Goal: Participate in discussion: Share content

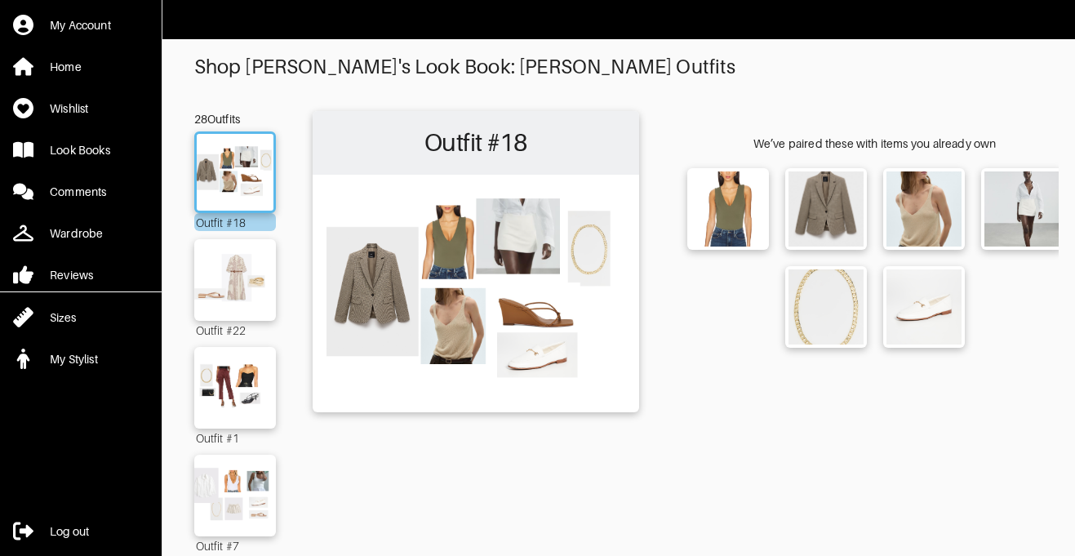
click at [545, 261] on img at bounding box center [476, 292] width 310 height 219
click at [515, 172] on div "Outfit #18" at bounding box center [475, 143] width 326 height 64
click at [96, 151] on div "Look Books" at bounding box center [80, 150] width 60 height 16
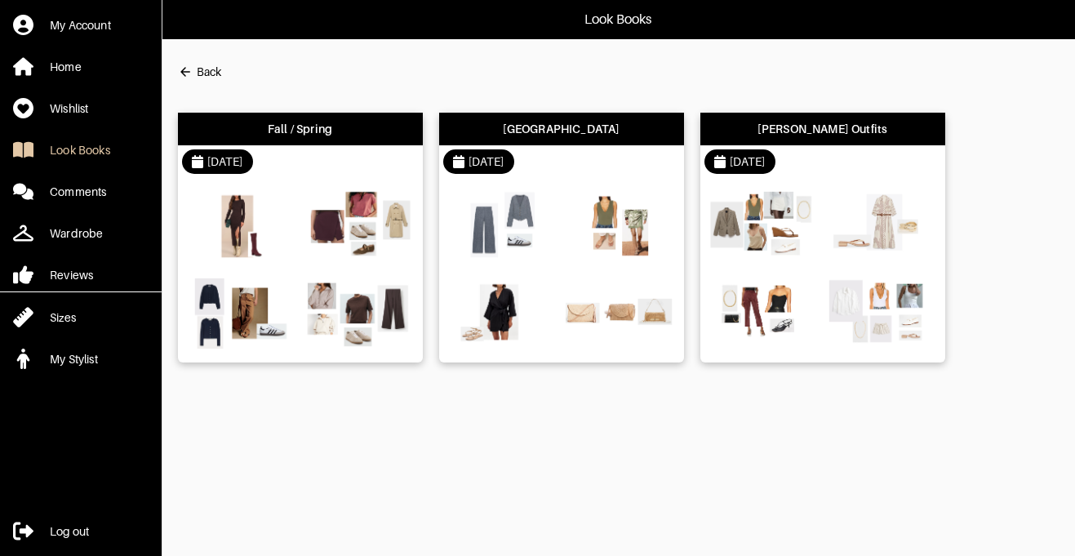
click at [237, 169] on div "[DATE]" at bounding box center [225, 161] width 36 height 16
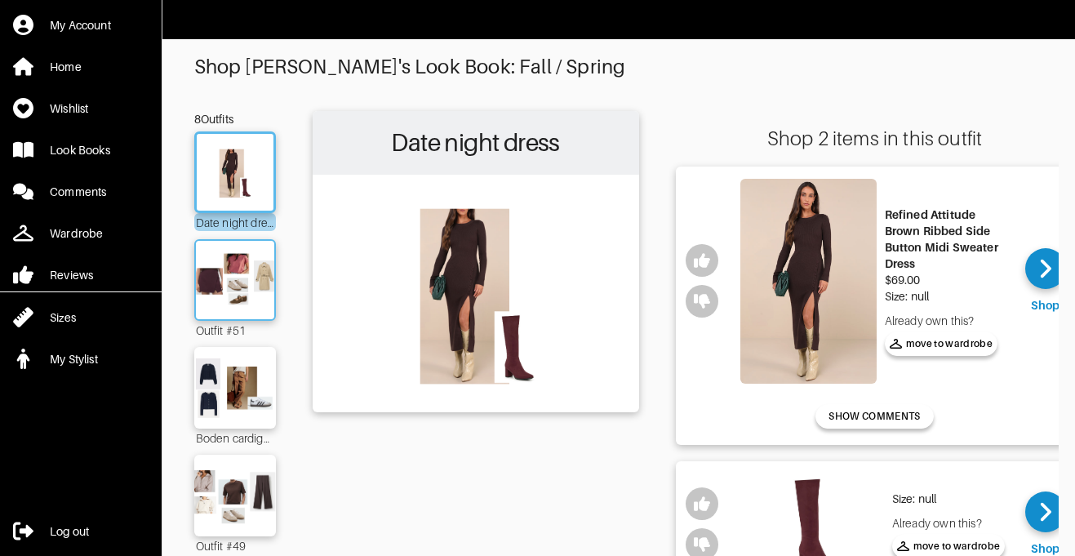
click at [233, 290] on img at bounding box center [235, 280] width 88 height 62
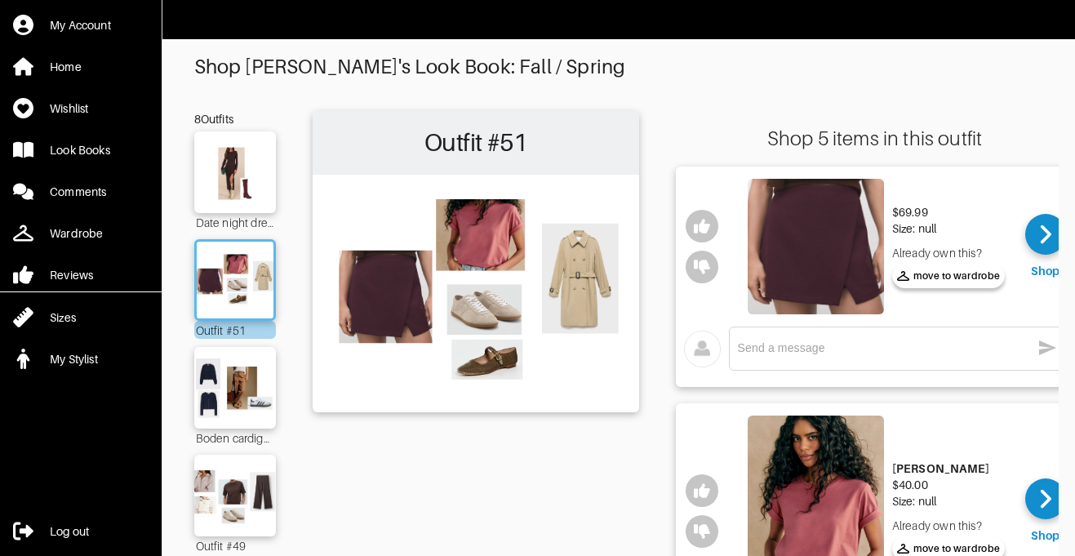
click at [877, 355] on textarea at bounding box center [884, 348] width 293 height 16
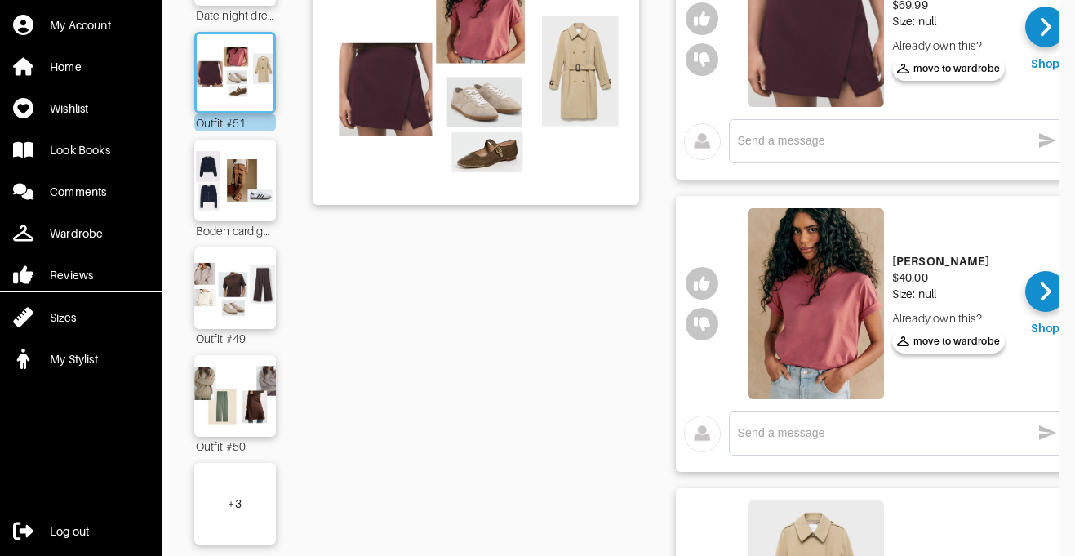
scroll to position [206, 0]
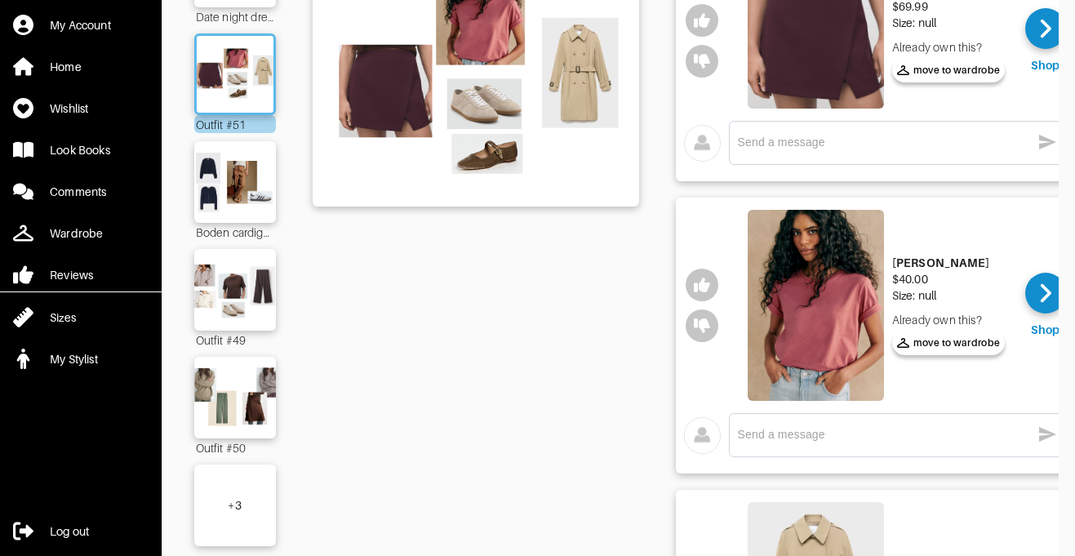
click at [795, 450] on div "x" at bounding box center [897, 435] width 337 height 44
click at [795, 433] on textarea at bounding box center [884, 435] width 293 height 16
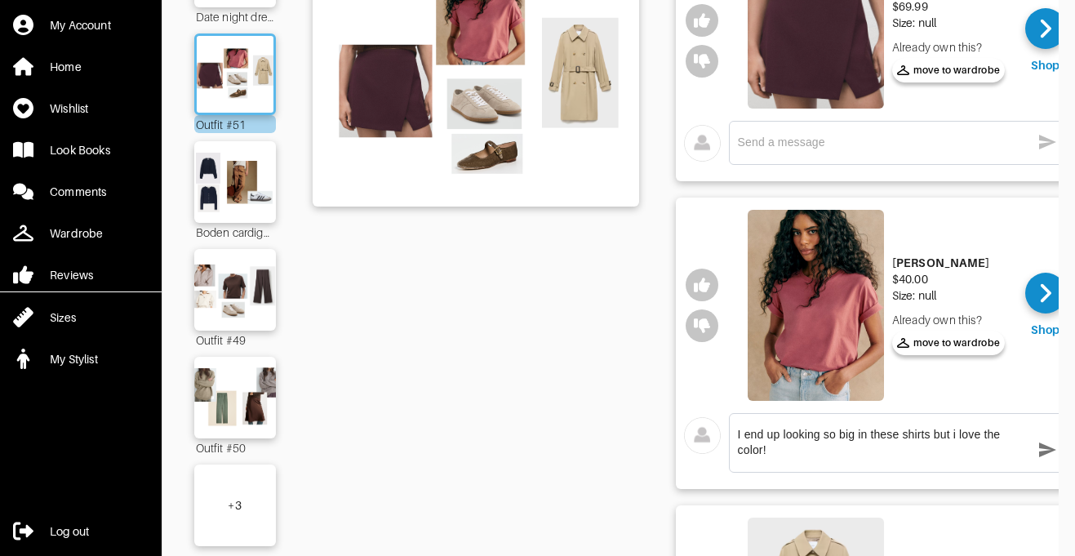
type textarea "I end up looking so big in these shirts but i love the color!"
click at [1043, 447] on icon "button" at bounding box center [1047, 449] width 17 height 15
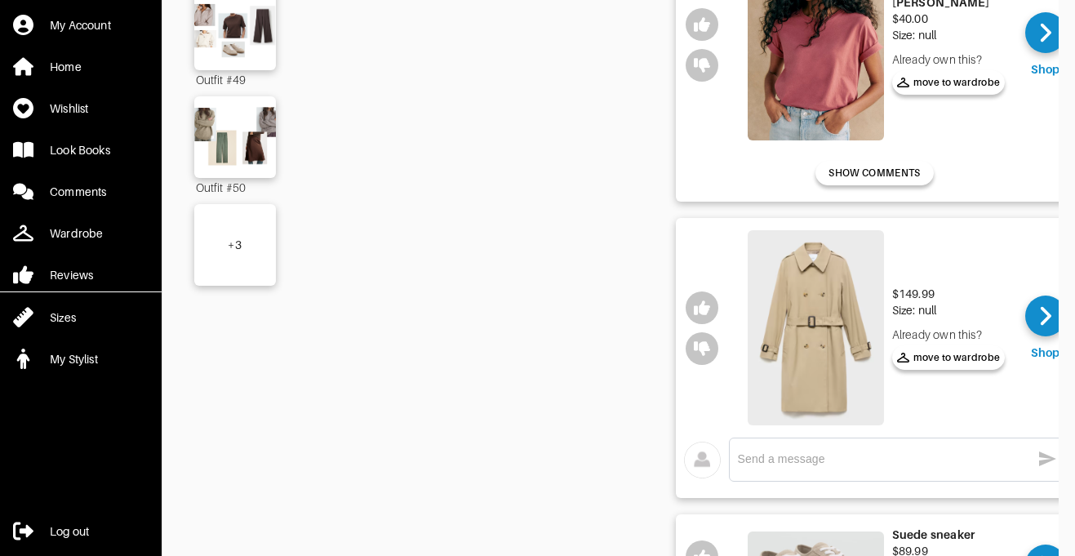
scroll to position [467, 0]
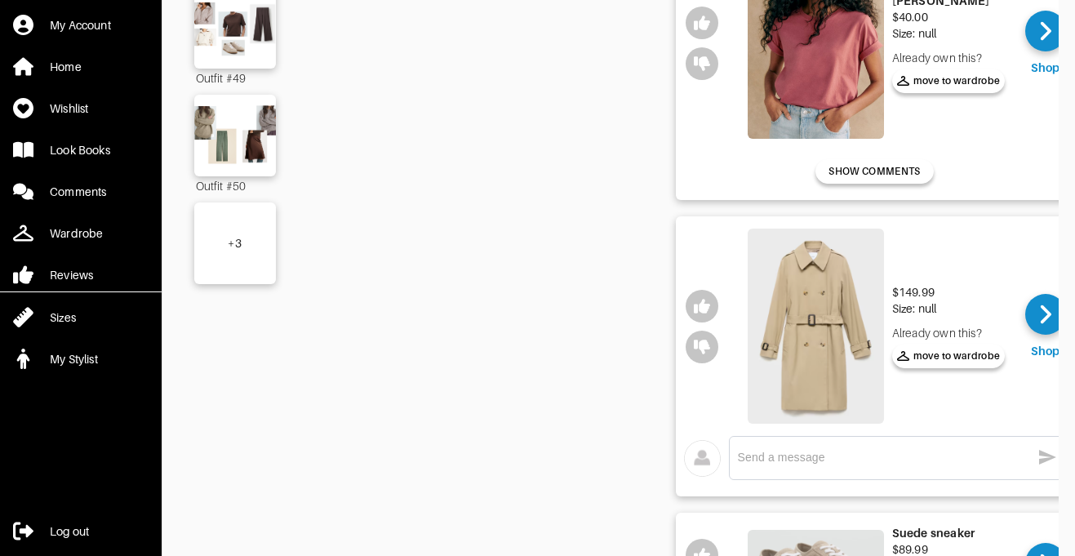
click at [831, 321] on img at bounding box center [815, 326] width 136 height 196
click at [792, 474] on div "x" at bounding box center [897, 458] width 337 height 44
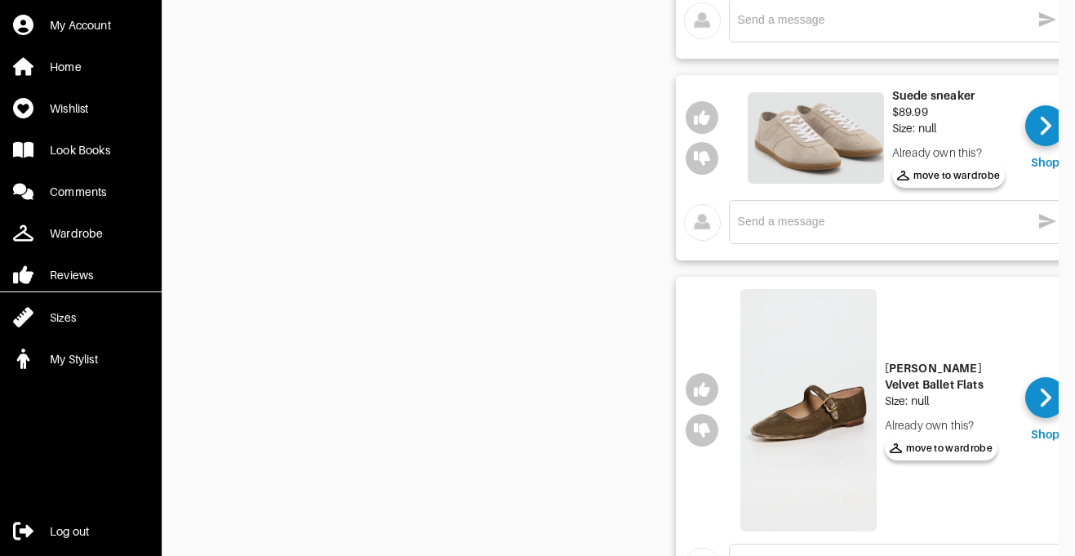
scroll to position [736, 0]
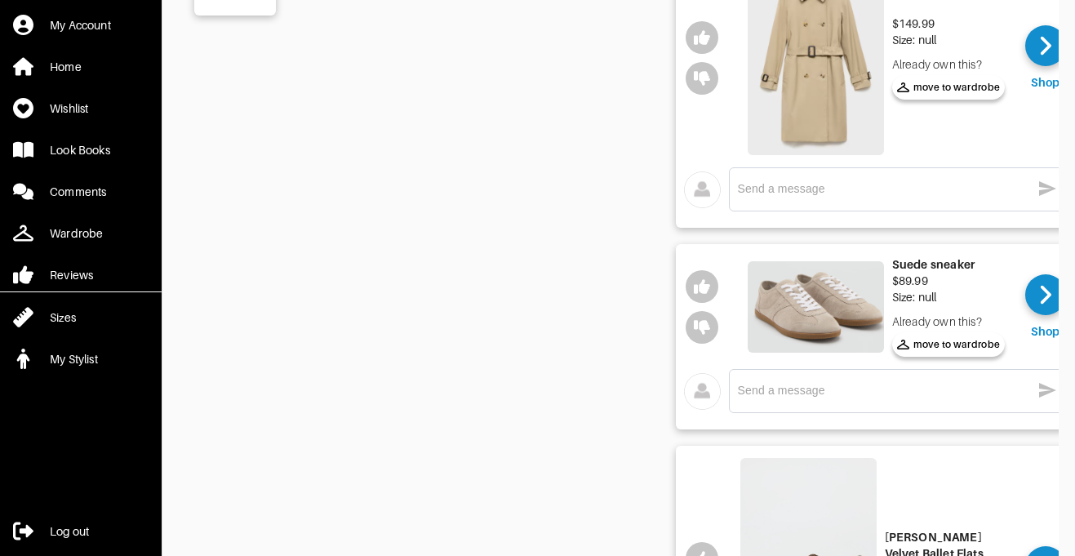
click at [786, 198] on div "x" at bounding box center [897, 189] width 319 height 26
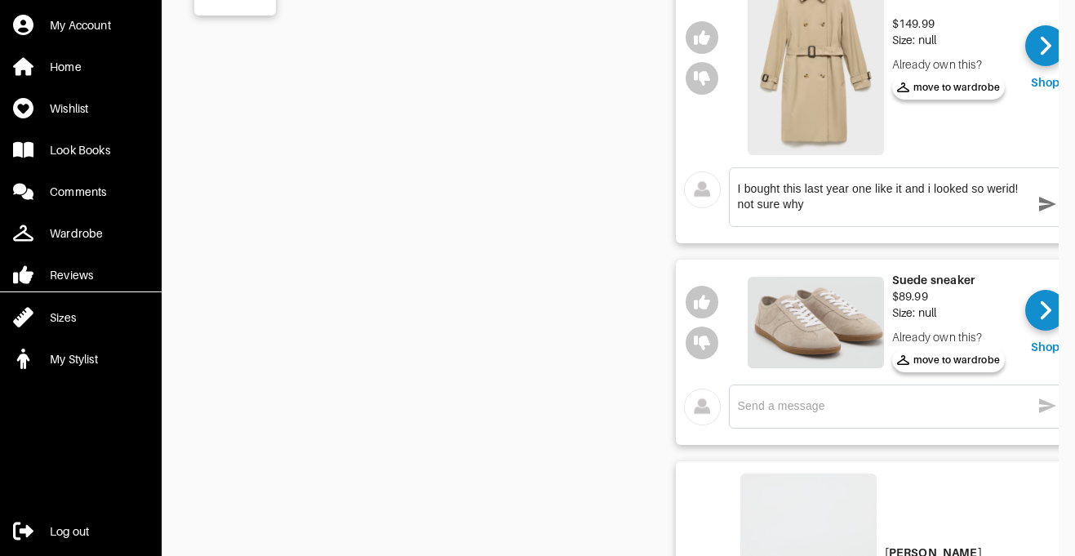
type textarea "I bought this last year one like it and i looked so werid! not sure why"
click at [1044, 206] on icon "button" at bounding box center [1047, 204] width 17 height 15
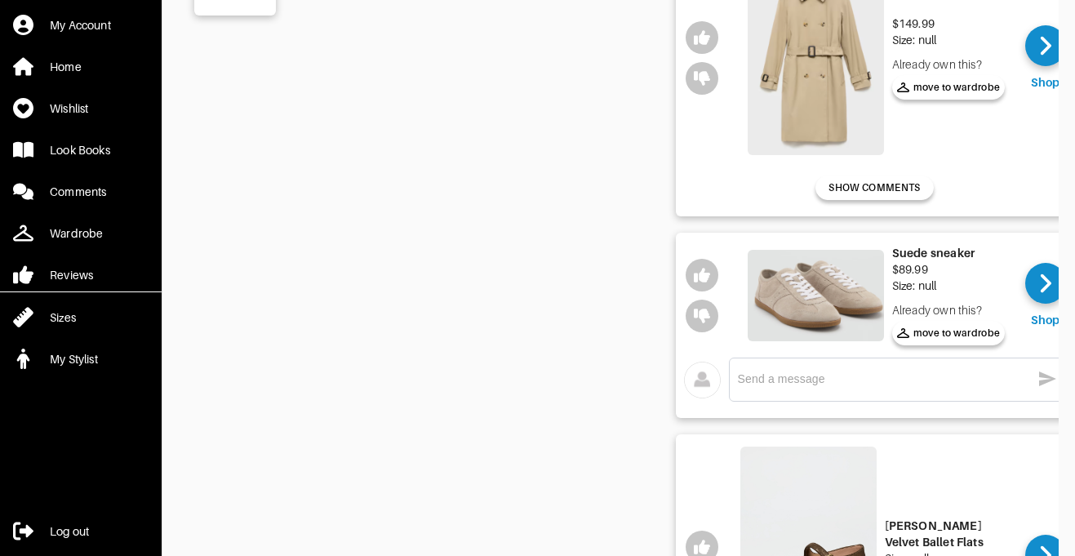
click at [826, 374] on textarea at bounding box center [884, 379] width 293 height 16
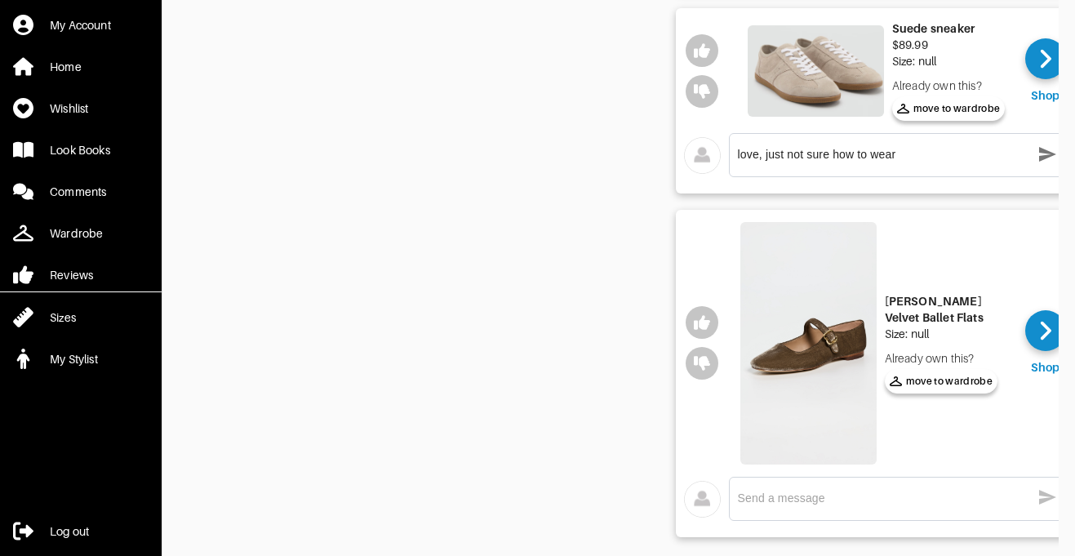
scroll to position [959, 0]
type textarea "love, just not sure how to wear"
click at [1047, 156] on icon "button" at bounding box center [1047, 155] width 17 height 15
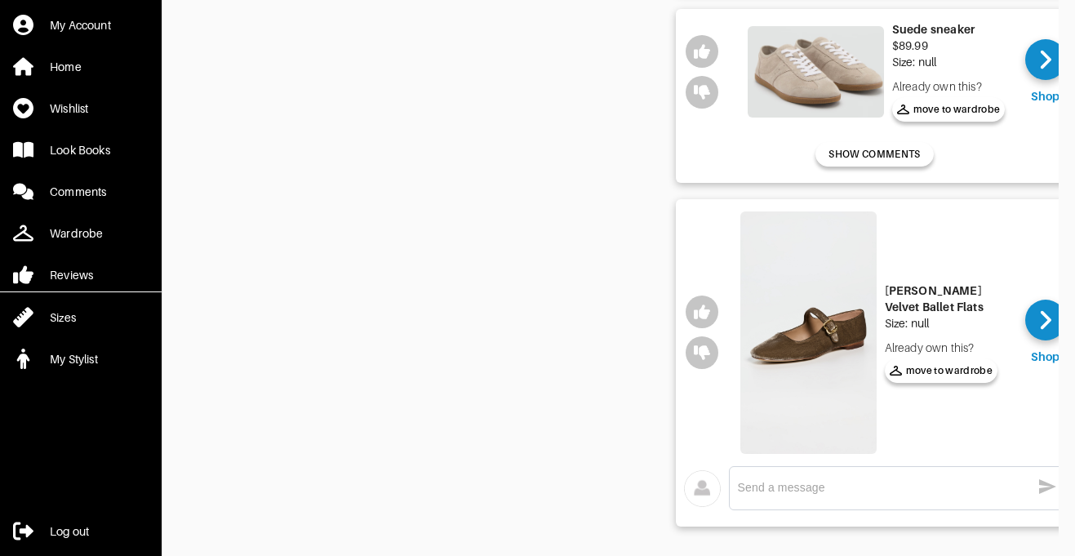
click at [796, 495] on div "x" at bounding box center [897, 488] width 319 height 26
type textarea "love just not sure how to wear"
click at [1043, 477] on icon "button" at bounding box center [1047, 486] width 20 height 20
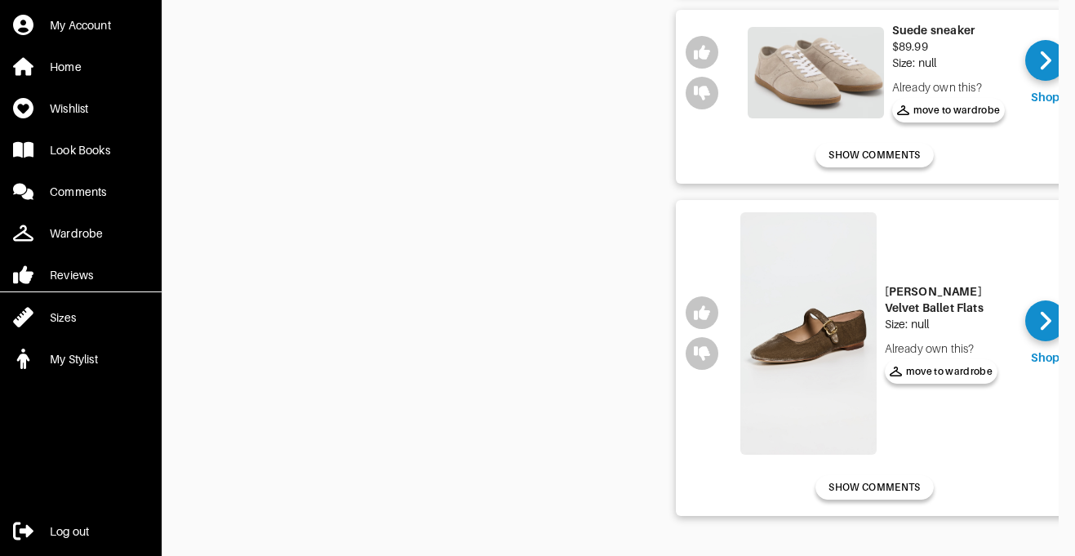
click at [806, 329] on img at bounding box center [808, 332] width 136 height 241
click at [895, 477] on button "SHOW COMMENTS" at bounding box center [873, 487] width 117 height 24
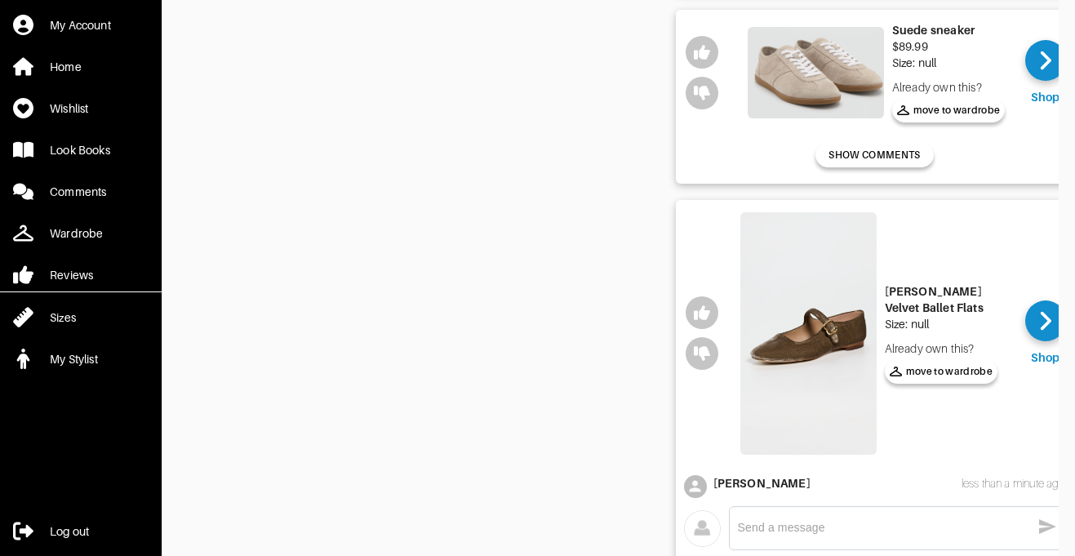
scroll to position [1050, 0]
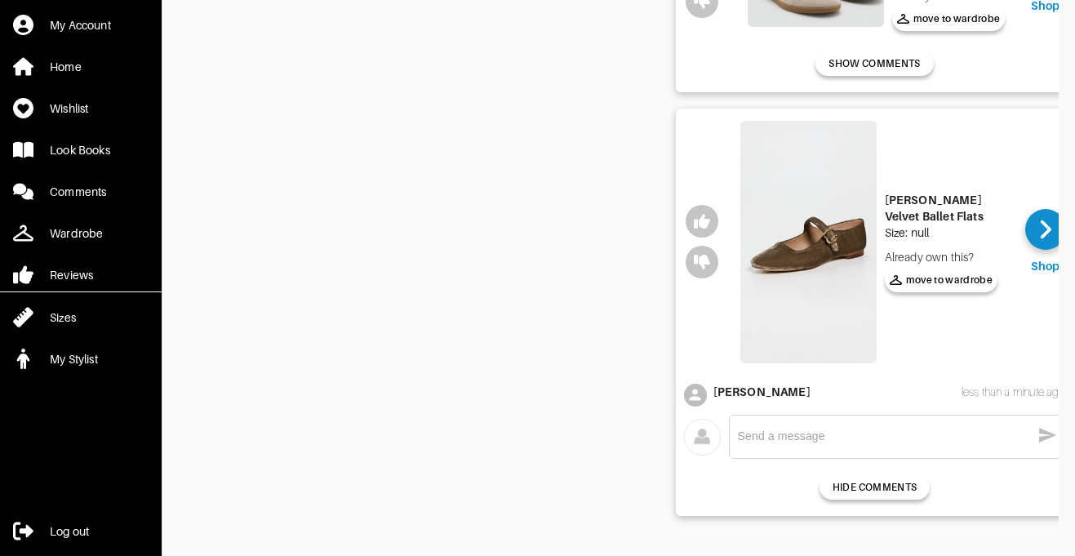
click at [1008, 392] on div "less than a minute ago" at bounding box center [1013, 391] width 104 height 16
click at [806, 441] on textarea at bounding box center [884, 436] width 293 height 16
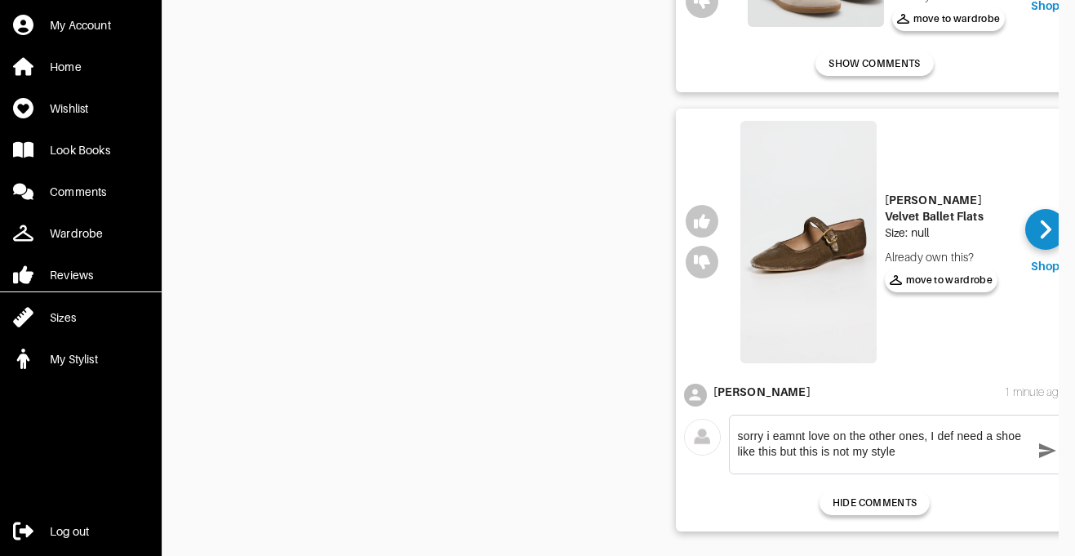
type textarea "sorry i eamnt love on the other ones, I def need a shoe like this but this is n…"
click at [1044, 445] on icon "button" at bounding box center [1047, 451] width 20 height 20
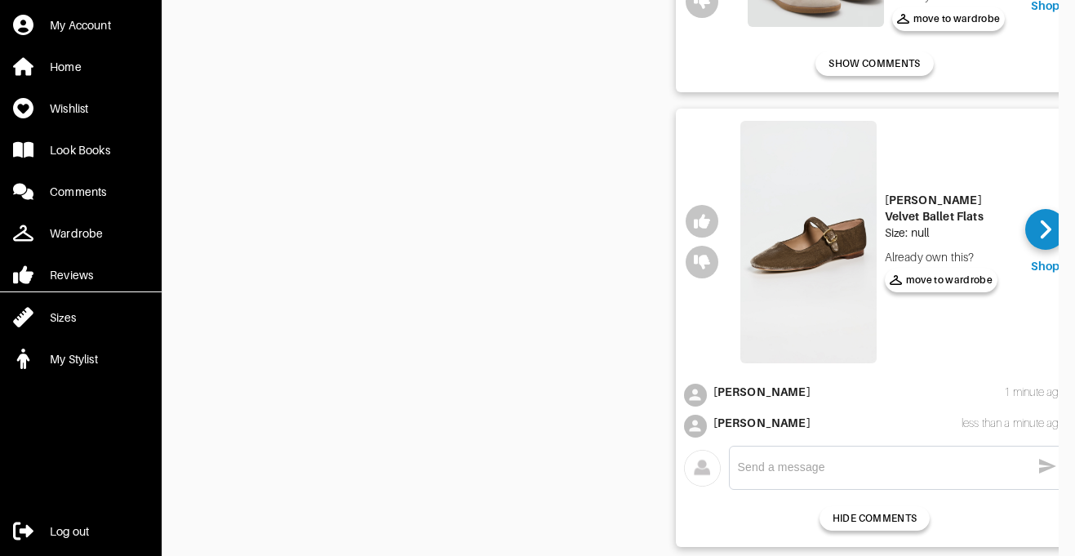
click at [1028, 392] on div "1 minute ago" at bounding box center [1034, 391] width 61 height 16
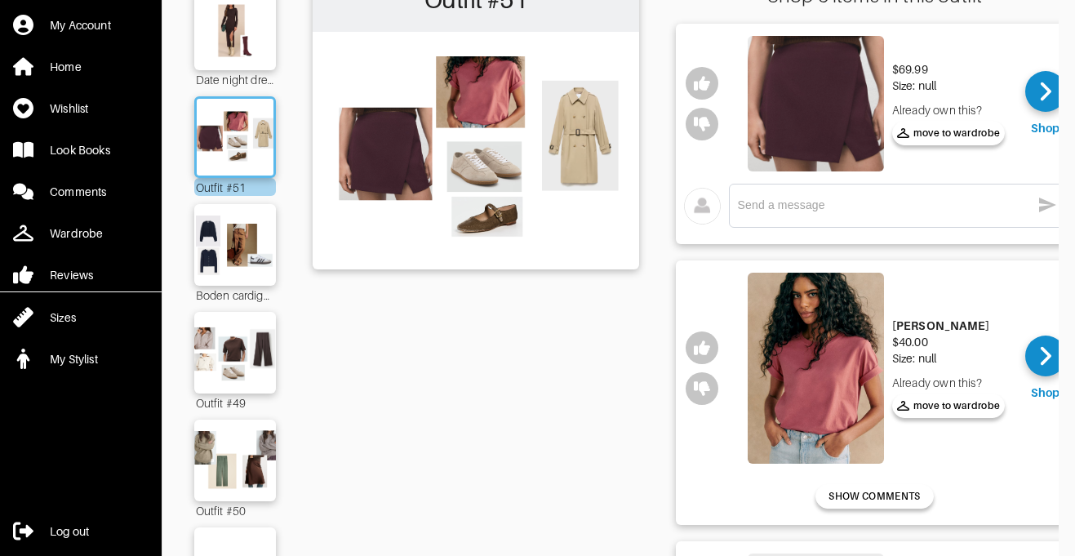
scroll to position [138, 0]
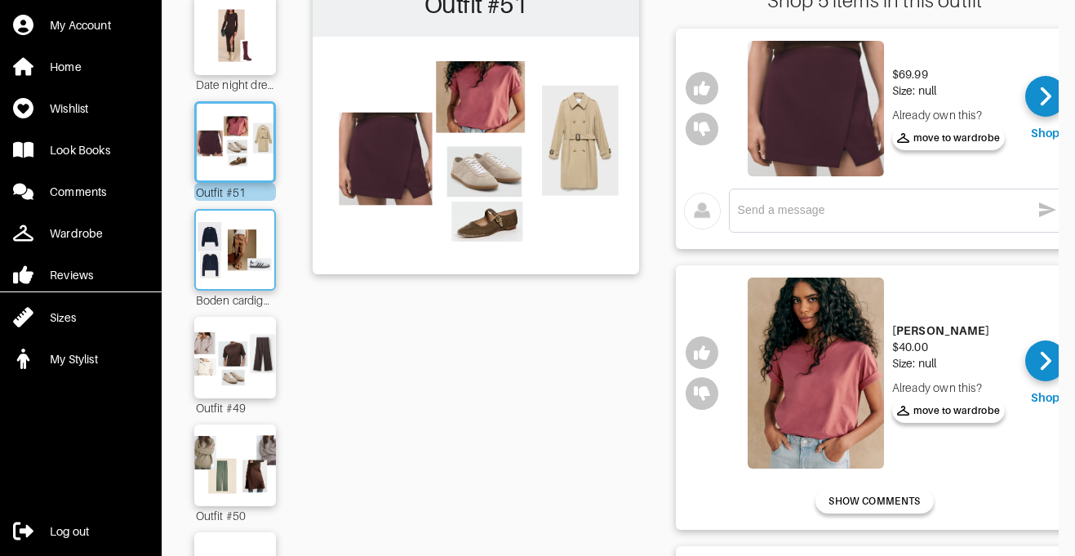
click at [219, 225] on img at bounding box center [235, 250] width 88 height 62
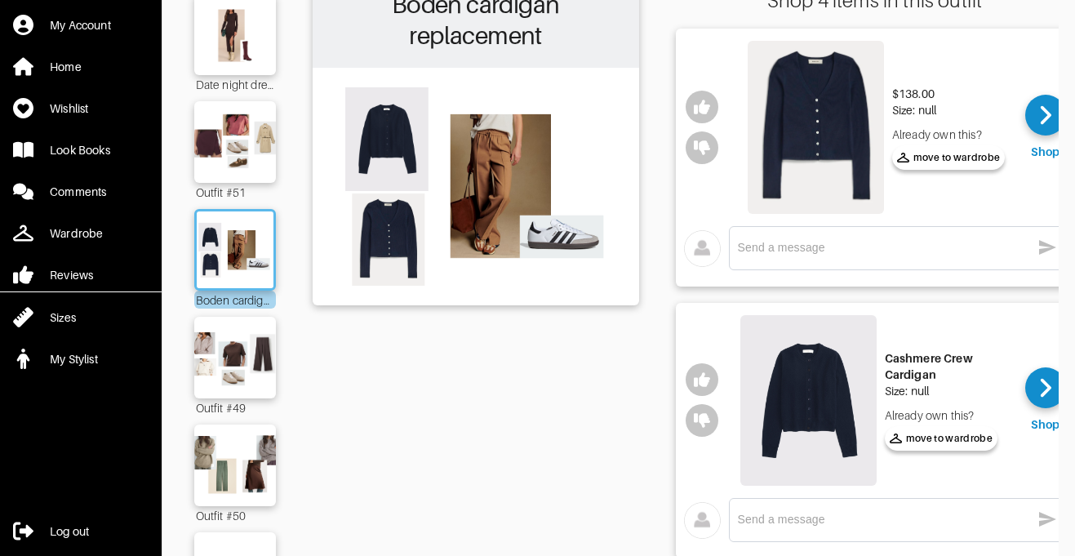
click at [795, 99] on img at bounding box center [815, 127] width 136 height 173
click at [782, 415] on img at bounding box center [808, 400] width 136 height 171
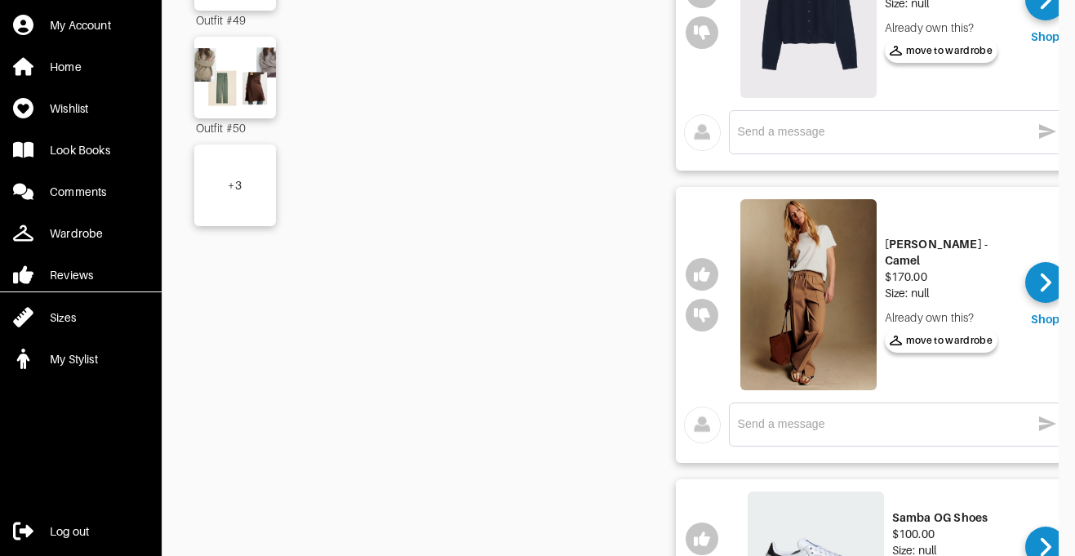
scroll to position [574, 0]
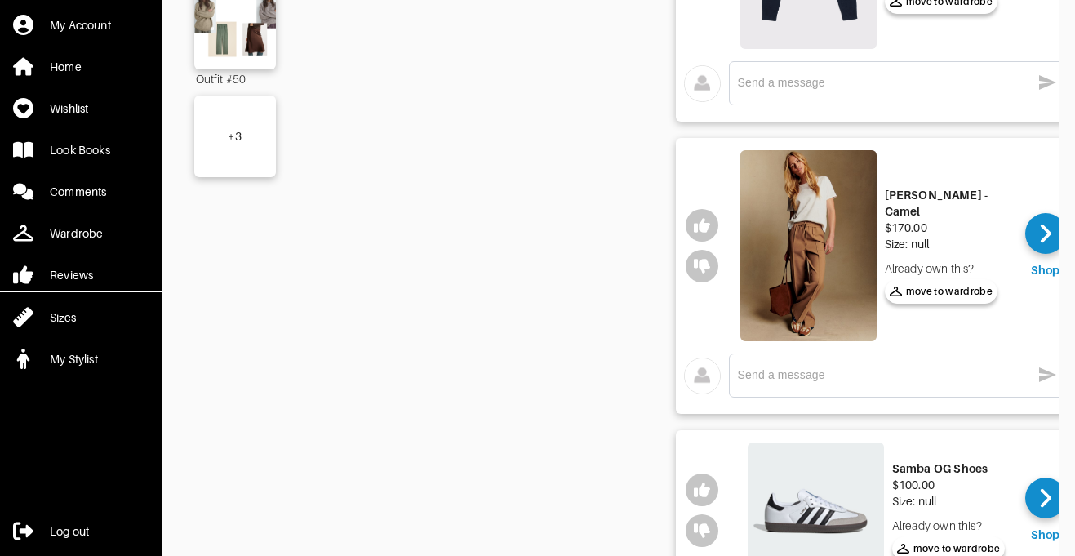
click at [806, 314] on img at bounding box center [808, 245] width 136 height 191
click at [820, 298] on img at bounding box center [808, 245] width 136 height 191
click at [818, 388] on div "x" at bounding box center [897, 375] width 319 height 26
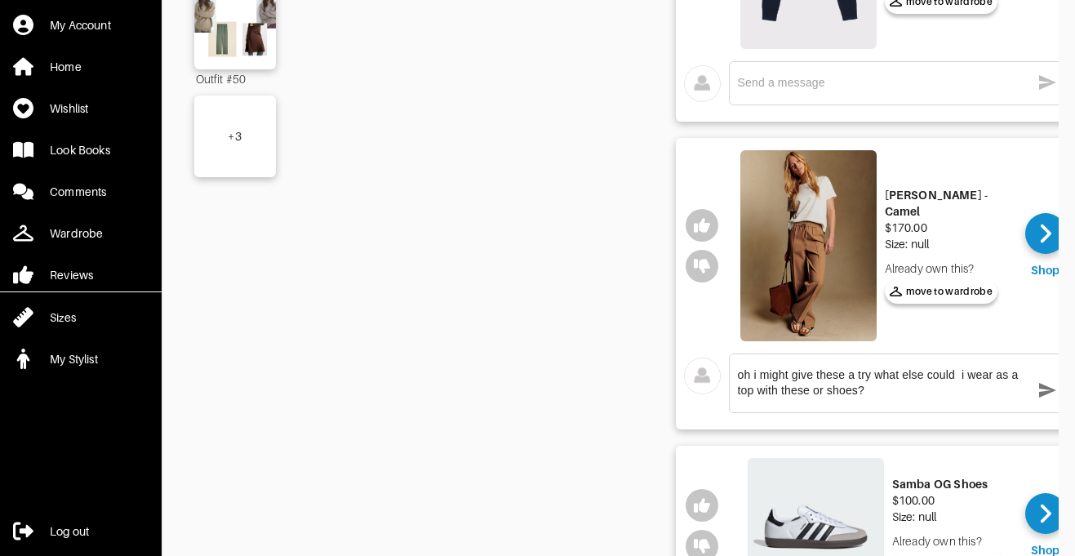
type textarea "oh i might give these a try what else could i wear as a top with these or shoes?"
click at [1041, 392] on icon "button" at bounding box center [1047, 390] width 17 height 15
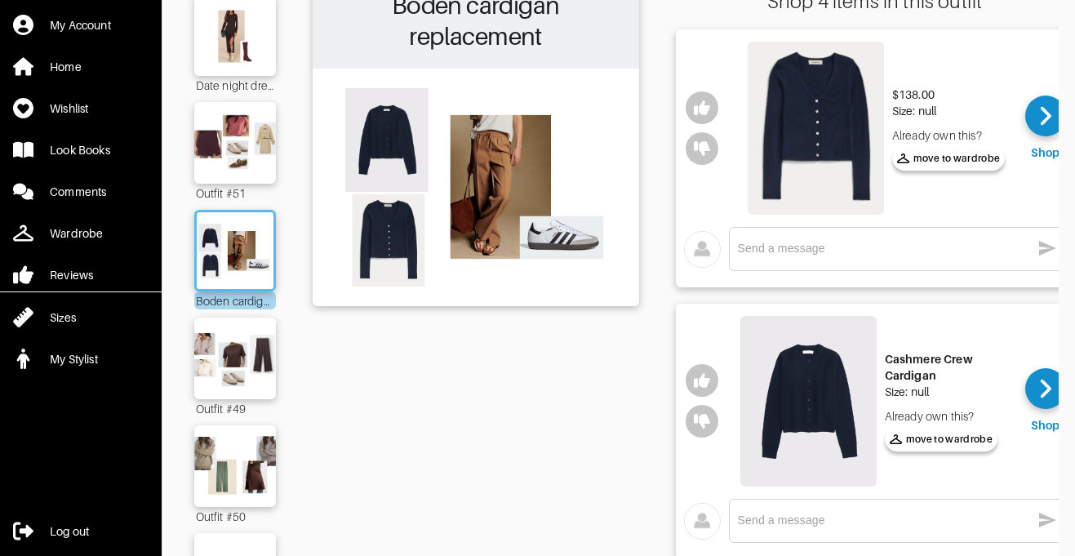
scroll to position [131, 0]
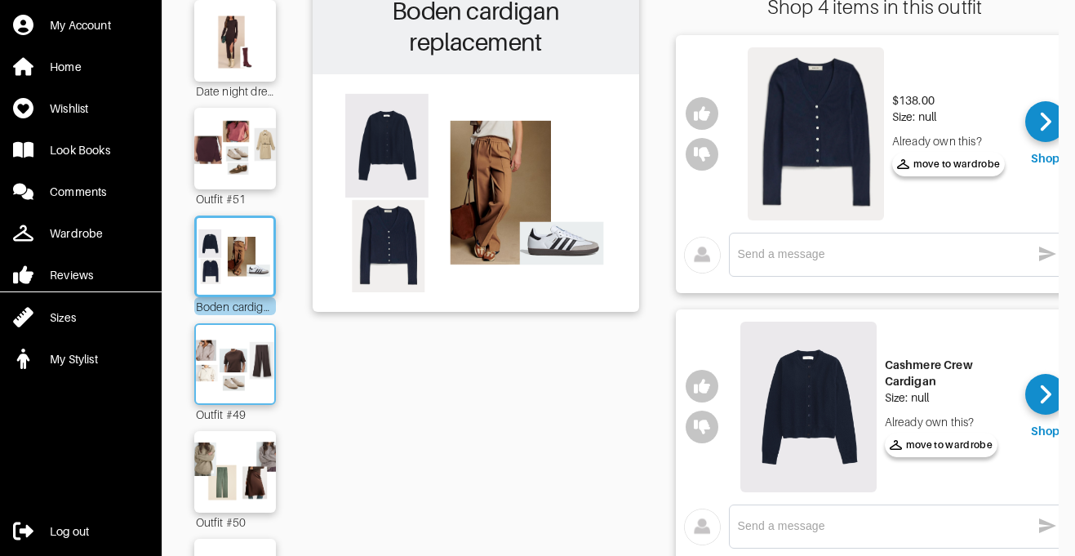
click at [226, 383] on img at bounding box center [235, 364] width 88 height 62
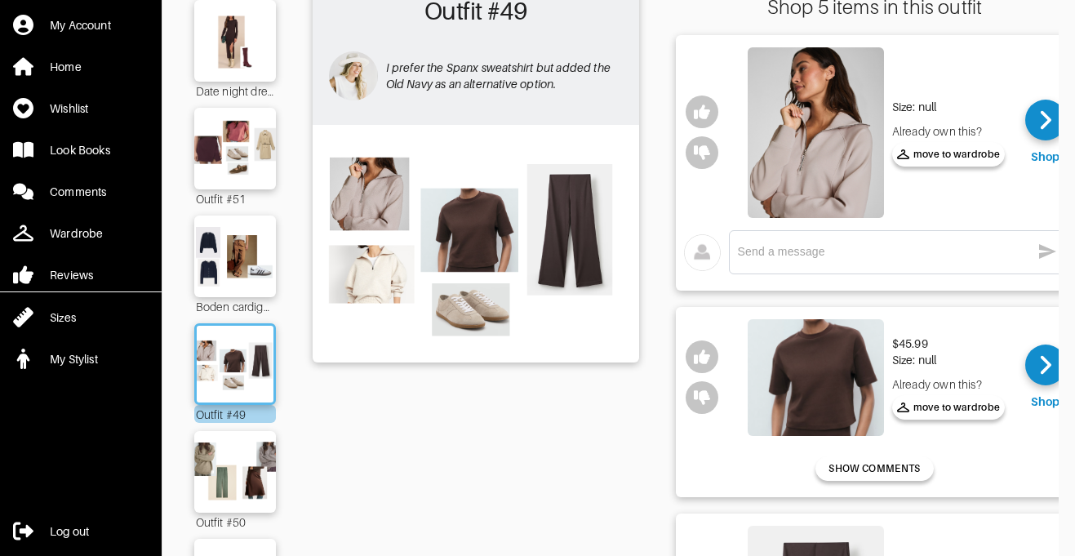
click at [794, 140] on img at bounding box center [815, 132] width 136 height 171
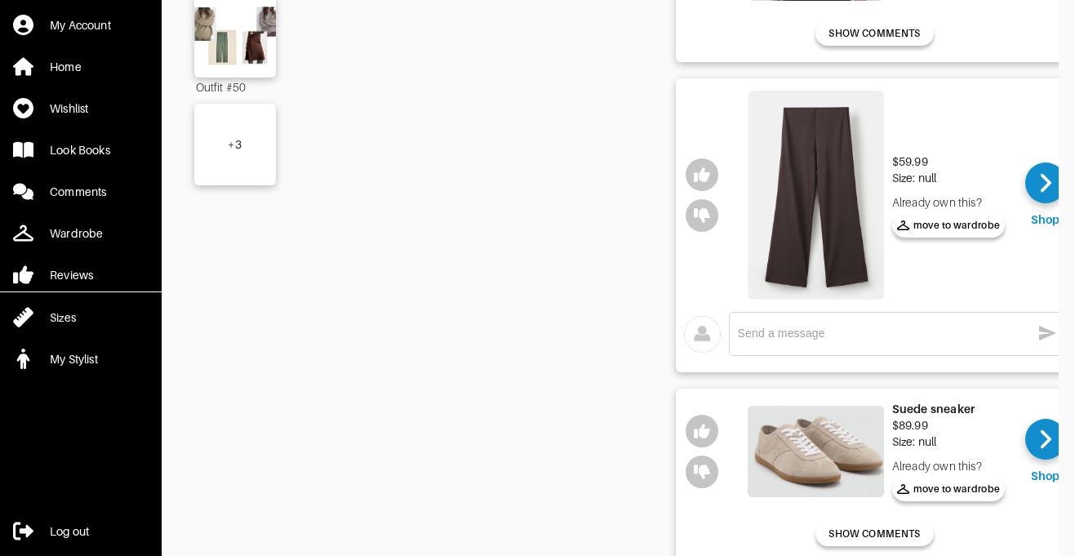
scroll to position [897, 0]
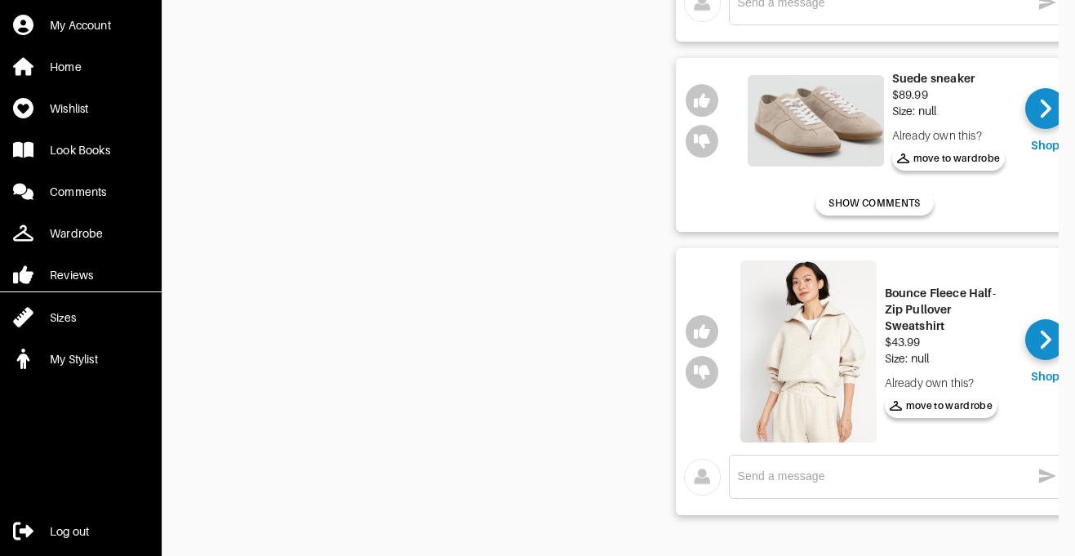
click at [809, 352] on img at bounding box center [808, 351] width 136 height 182
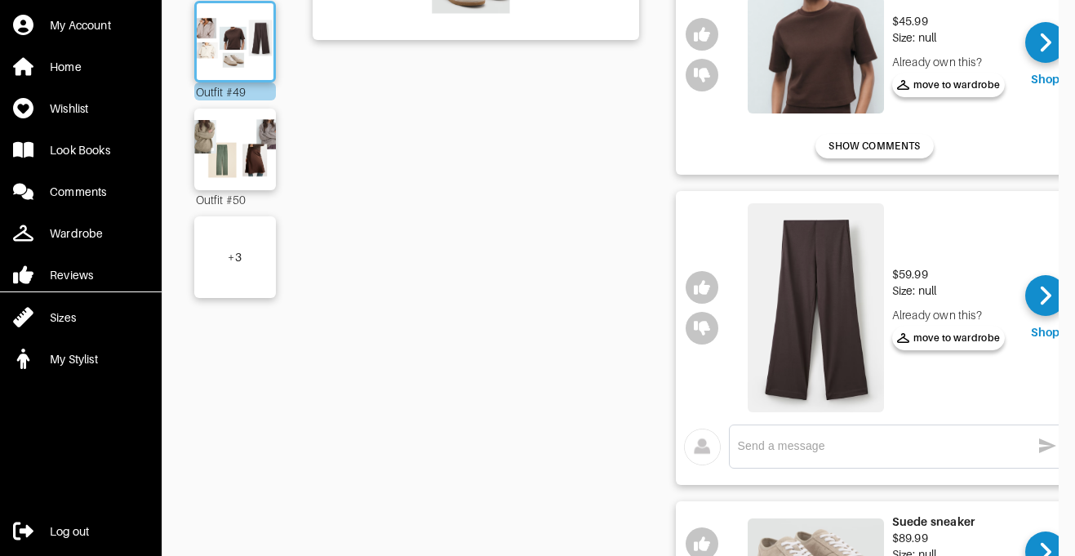
scroll to position [451, 0]
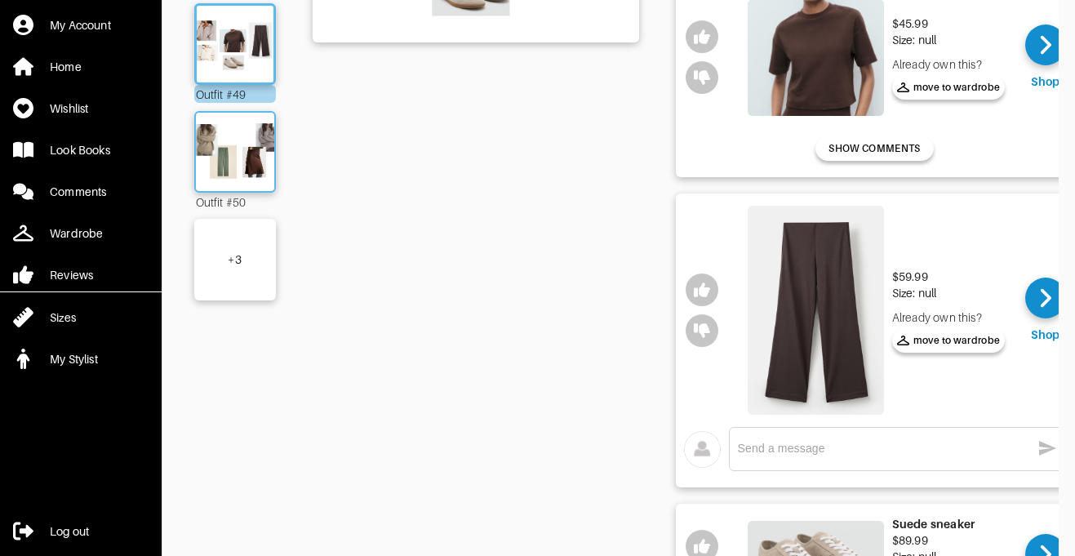
click at [254, 167] on img at bounding box center [235, 152] width 88 height 62
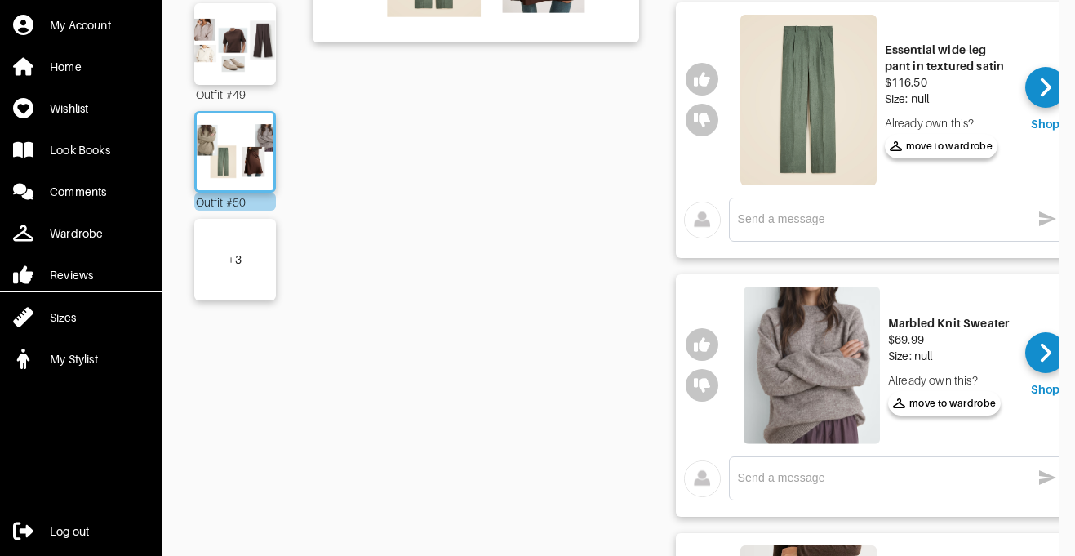
scroll to position [534, 0]
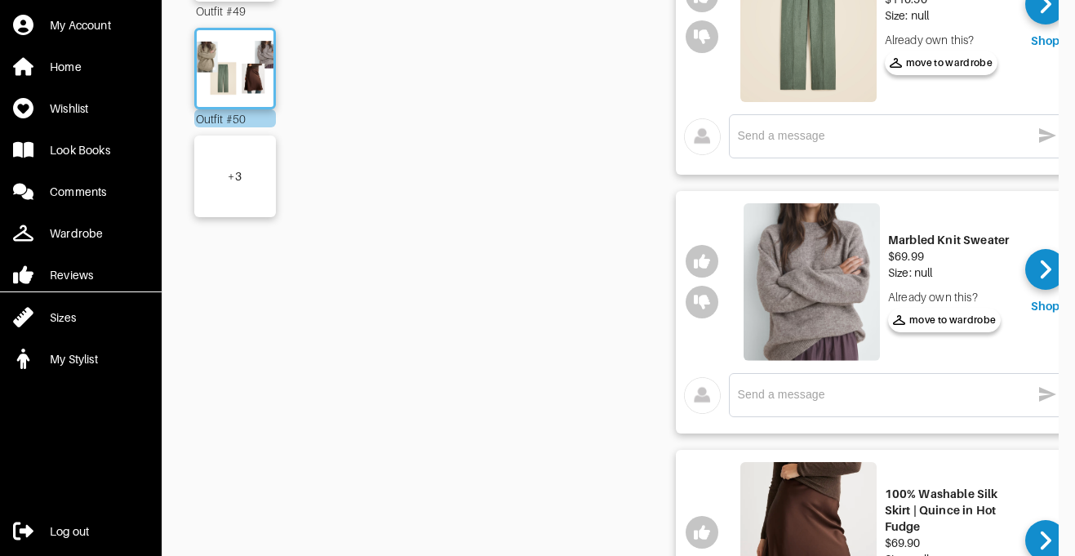
click at [829, 301] on img at bounding box center [811, 281] width 136 height 157
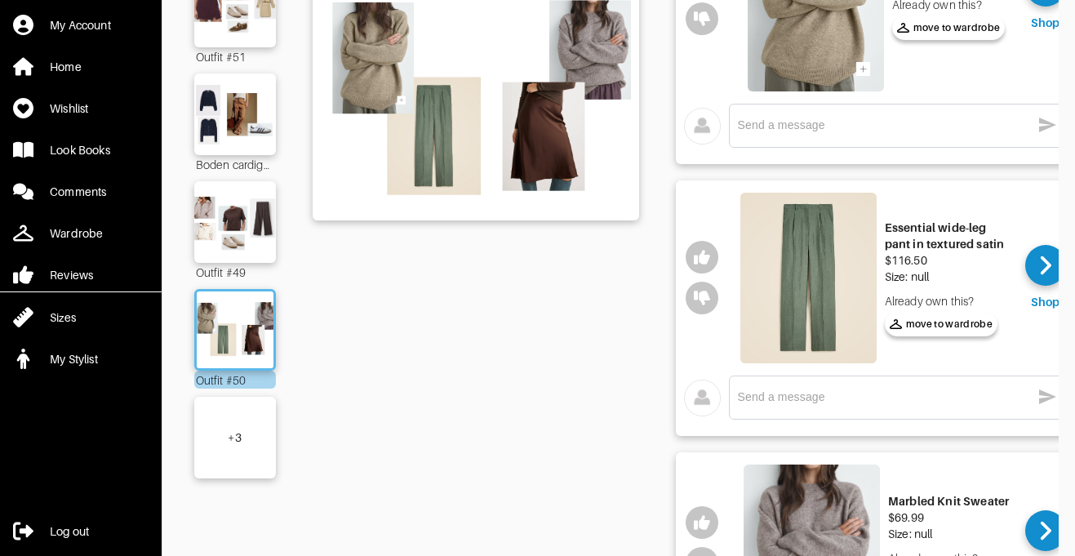
scroll to position [406, 0]
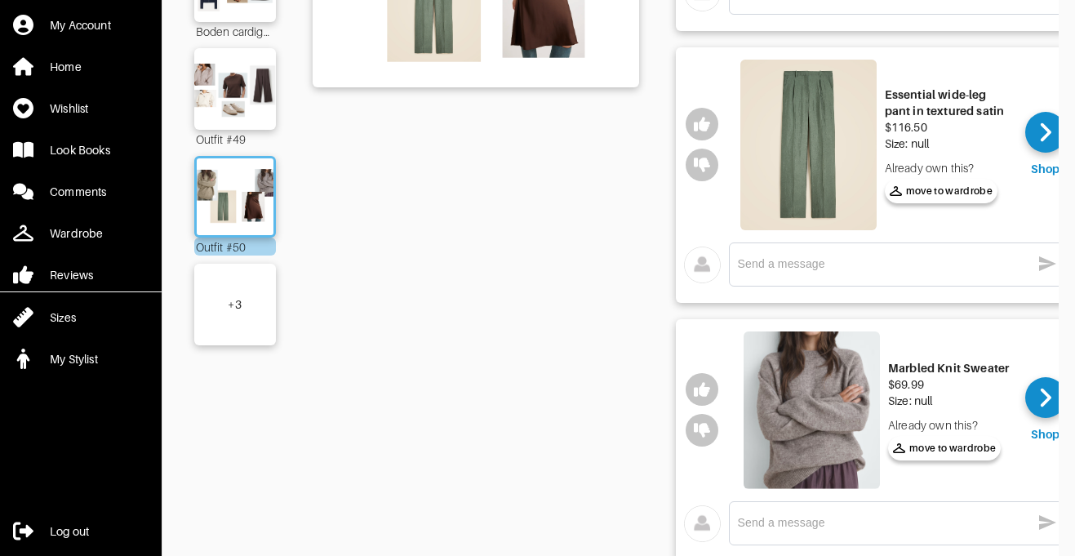
click at [233, 313] on div "+ 3" at bounding box center [235, 305] width 82 height 82
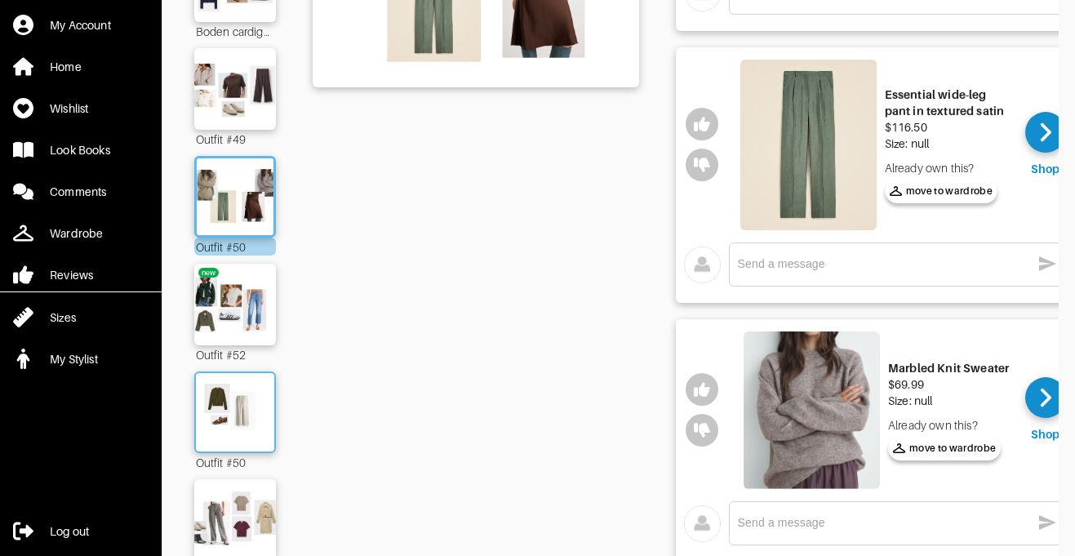
click at [236, 397] on img at bounding box center [235, 412] width 88 height 62
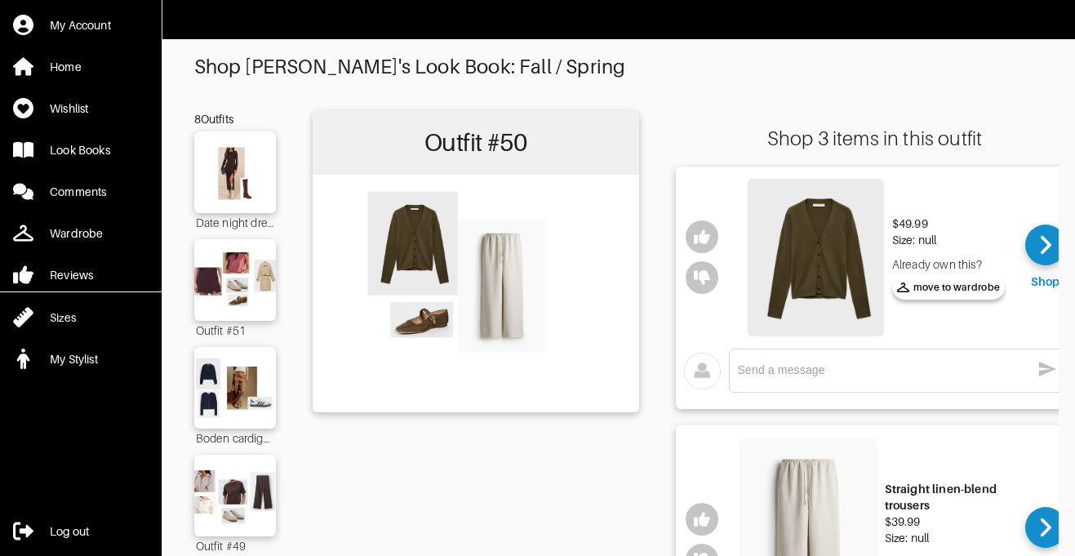
click at [812, 270] on img at bounding box center [815, 257] width 136 height 157
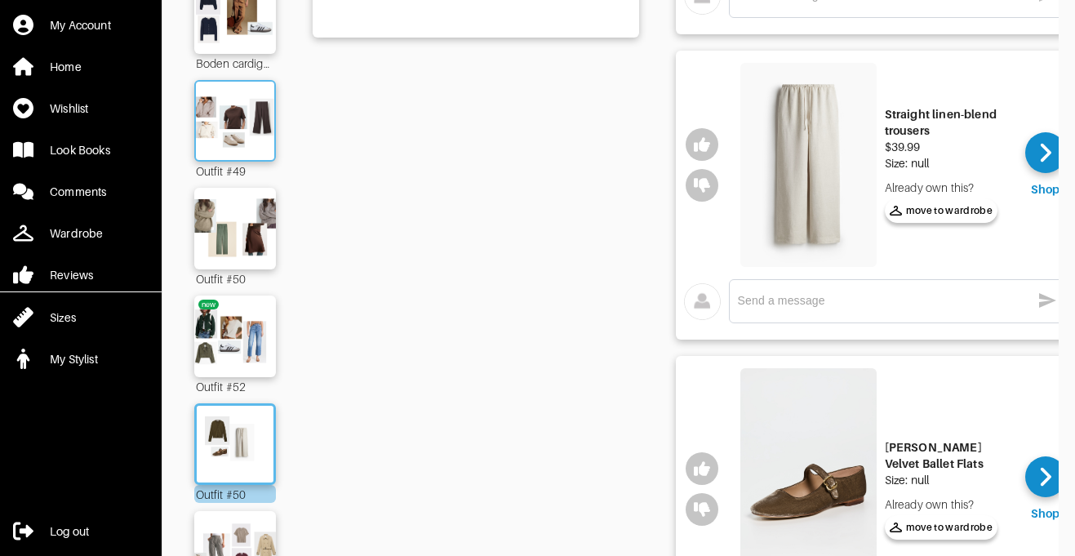
scroll to position [376, 0]
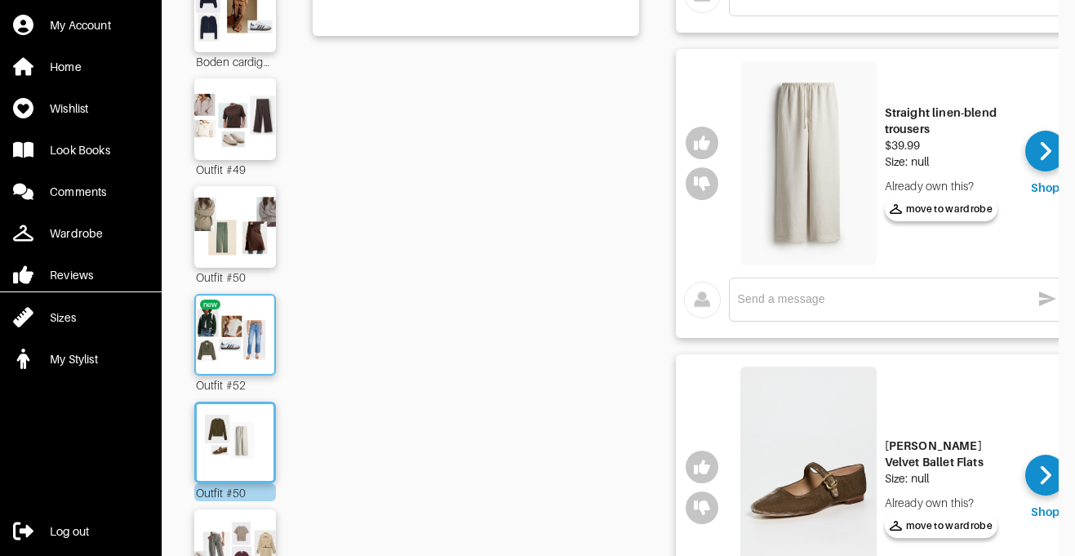
click at [245, 357] on img at bounding box center [235, 335] width 88 height 62
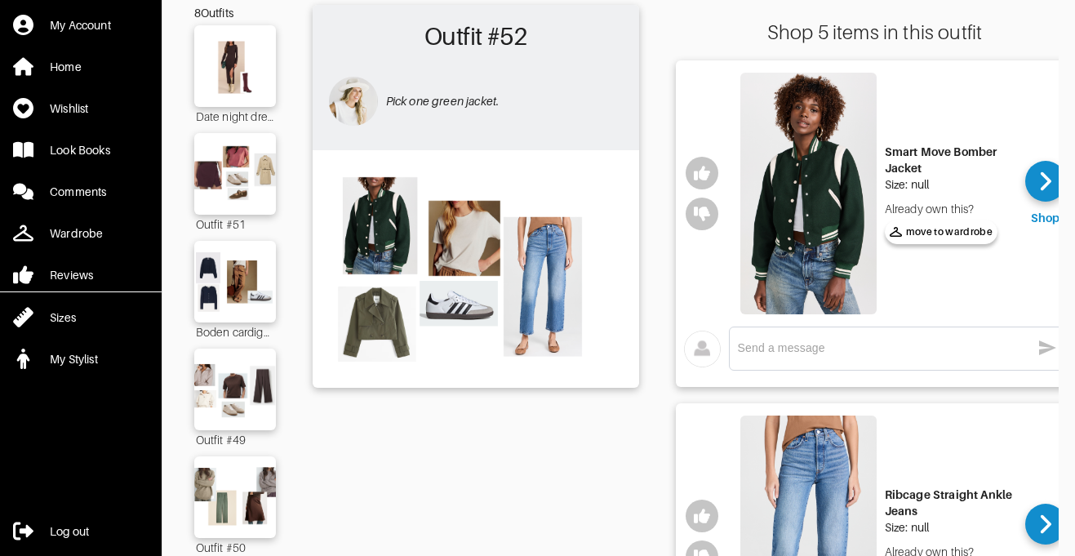
scroll to position [92, 0]
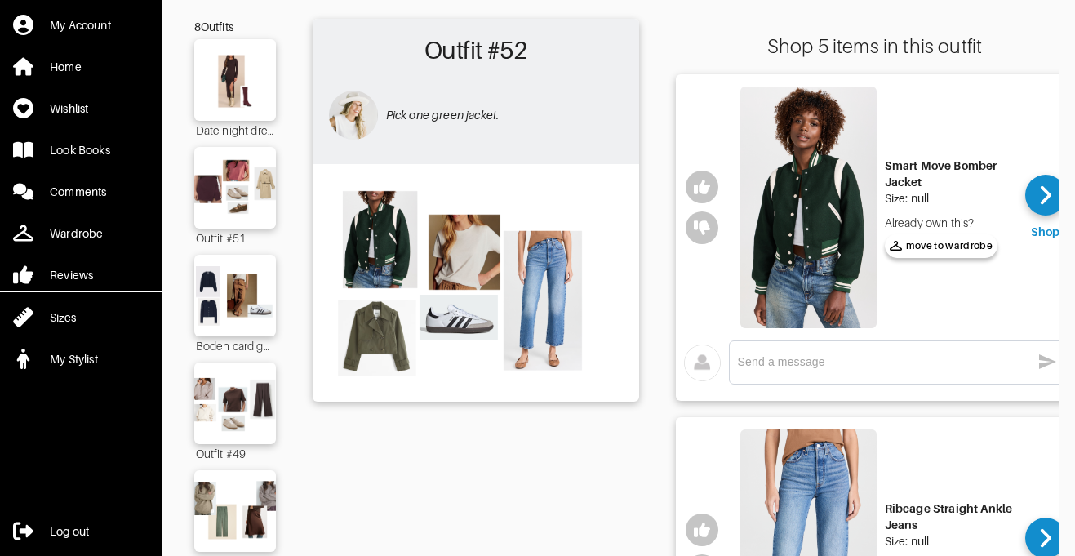
click at [768, 201] on img at bounding box center [808, 206] width 136 height 241
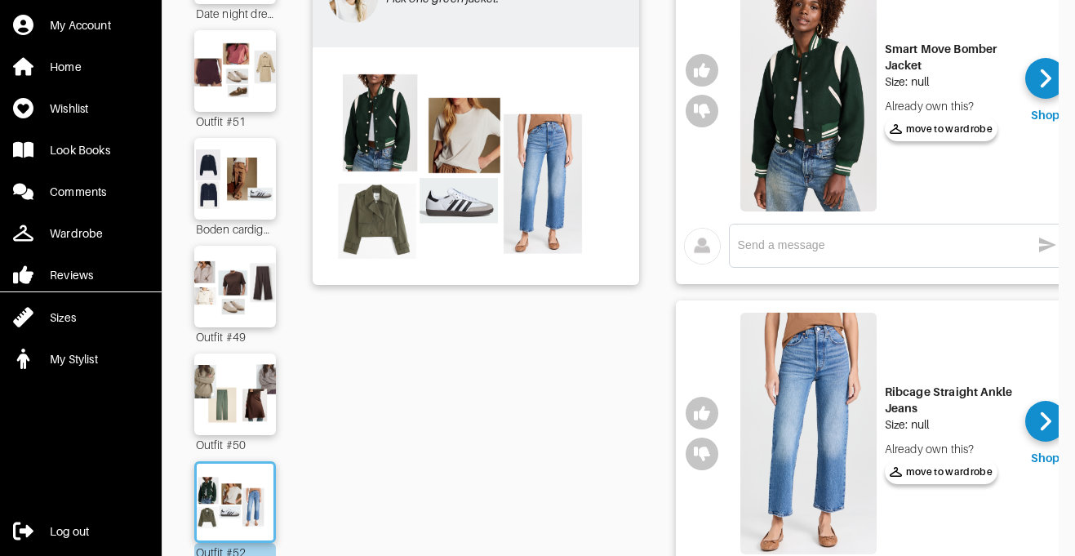
scroll to position [226, 0]
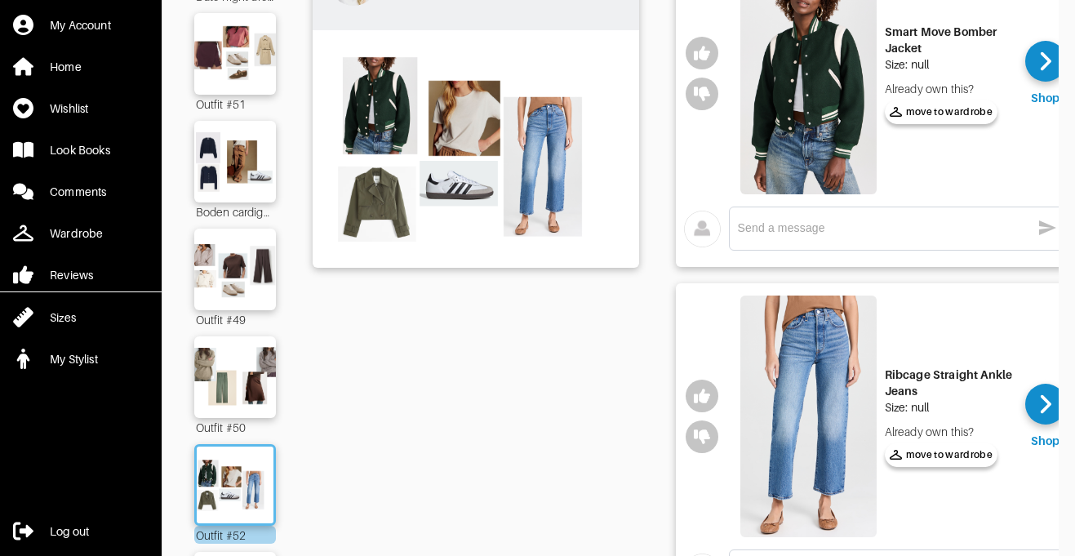
click at [836, 436] on img at bounding box center [808, 415] width 136 height 241
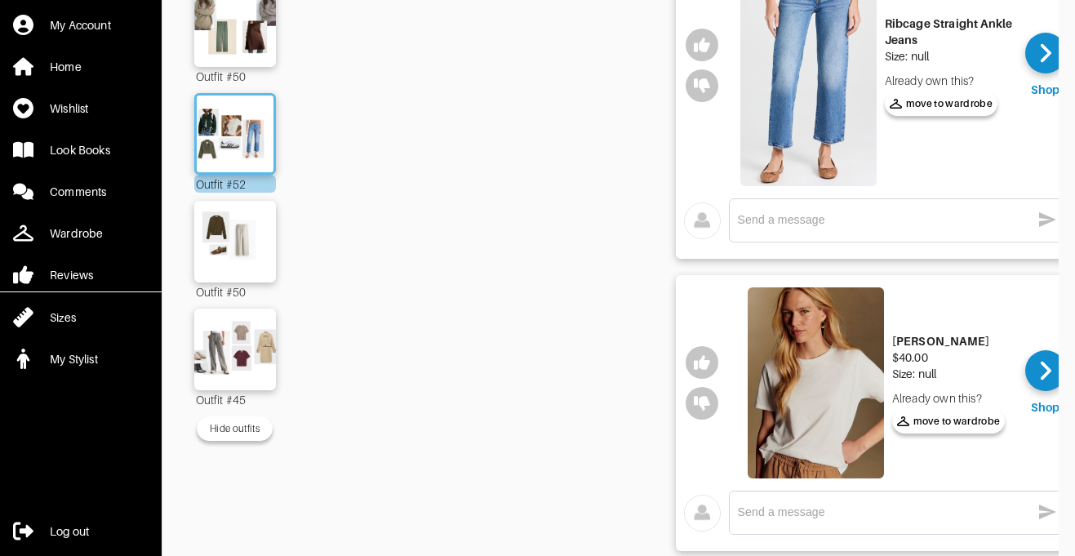
scroll to position [590, 0]
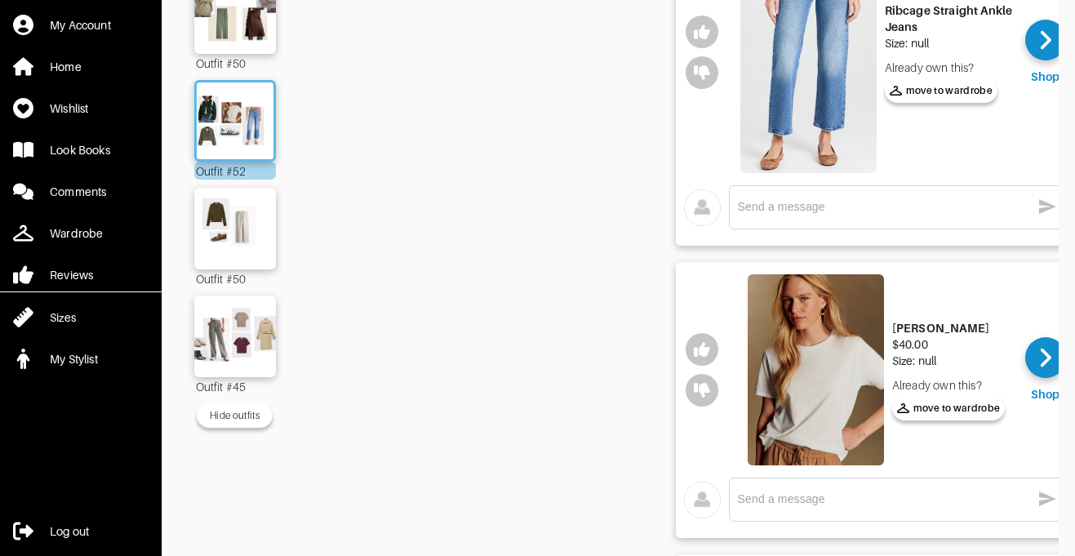
click at [829, 197] on div "x" at bounding box center [897, 207] width 319 height 26
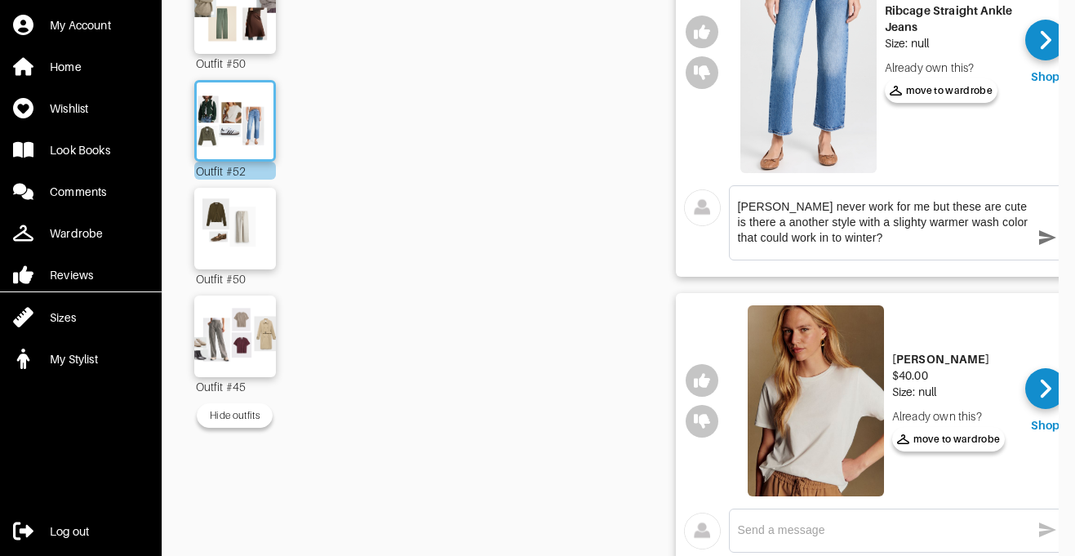
type textarea "levis never work for me but these are cute is there a another style with a slig…"
click at [1042, 237] on icon "button" at bounding box center [1047, 238] width 20 height 20
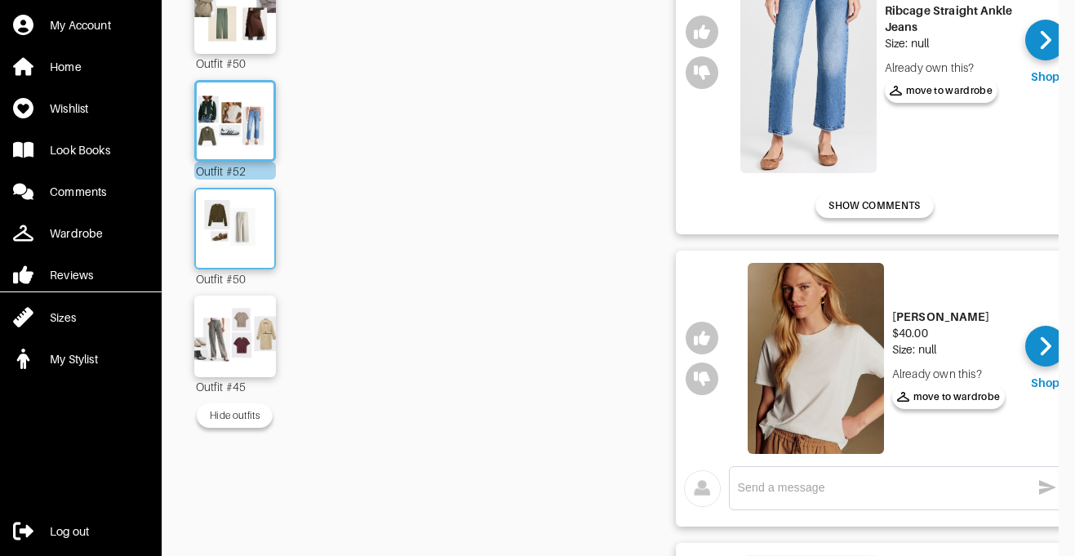
click at [222, 233] on img at bounding box center [235, 228] width 88 height 62
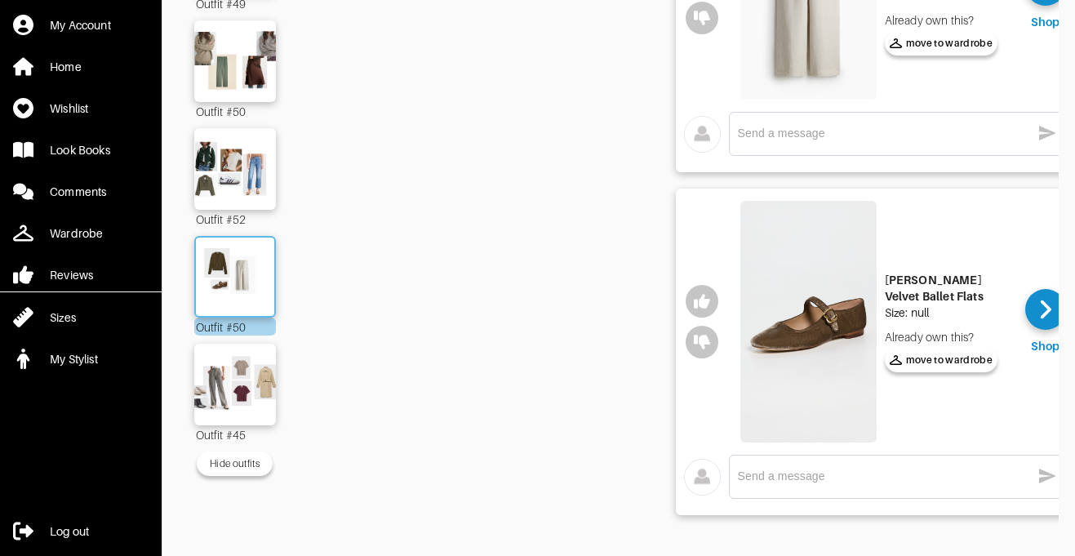
scroll to position [530, 0]
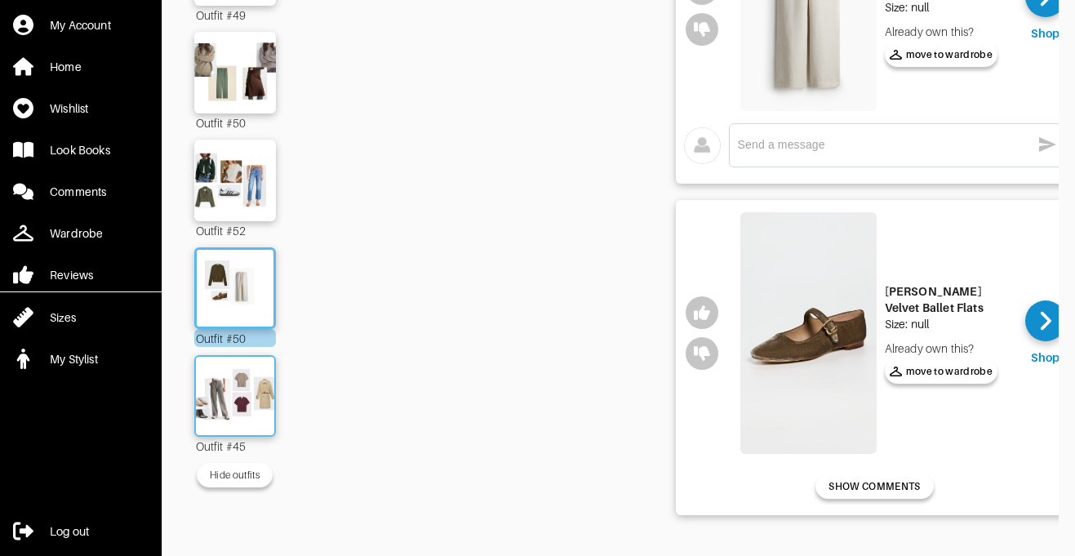
click at [228, 389] on img at bounding box center [235, 396] width 88 height 62
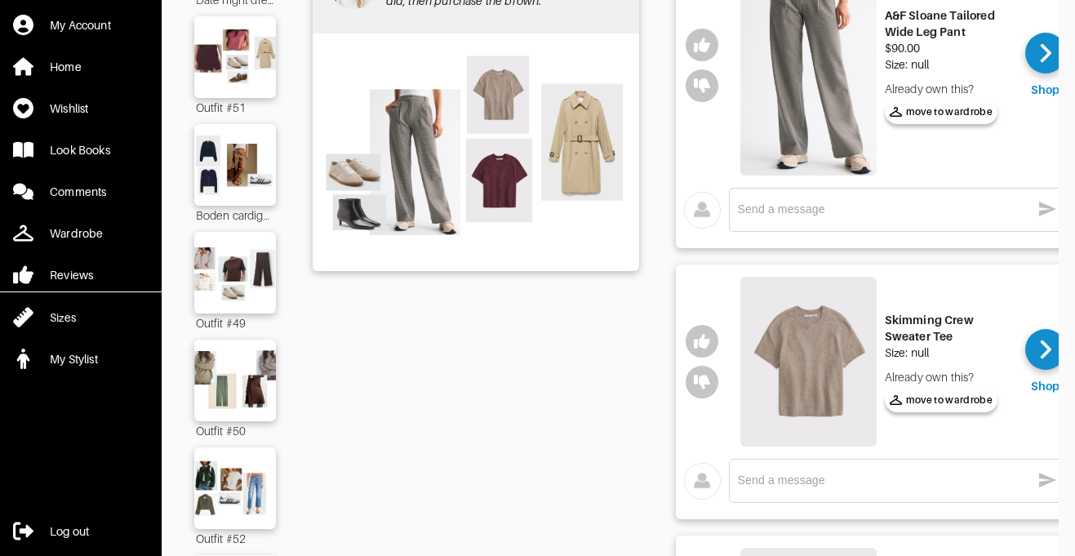
scroll to position [126, 0]
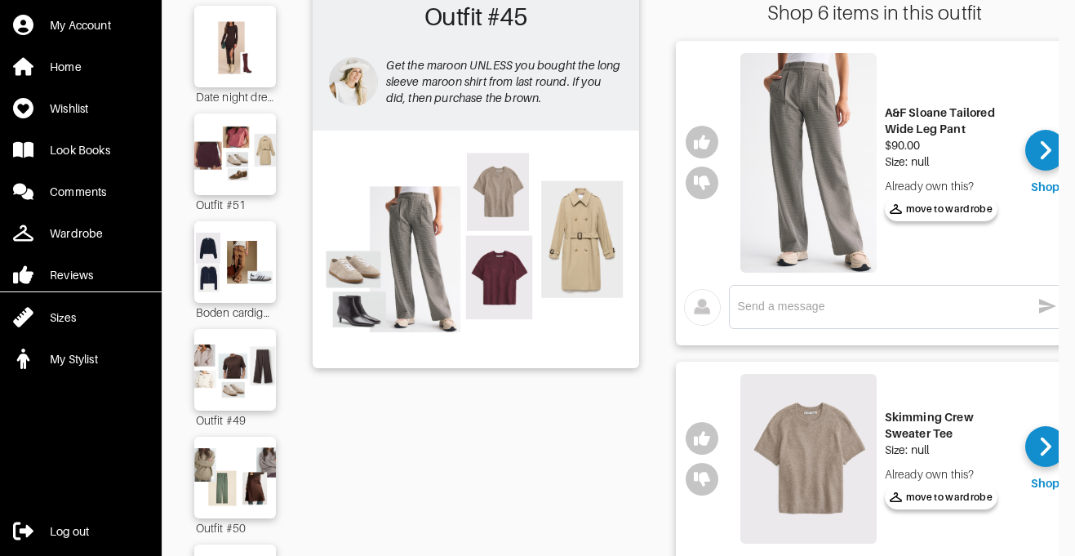
click at [816, 299] on textarea at bounding box center [884, 307] width 293 height 16
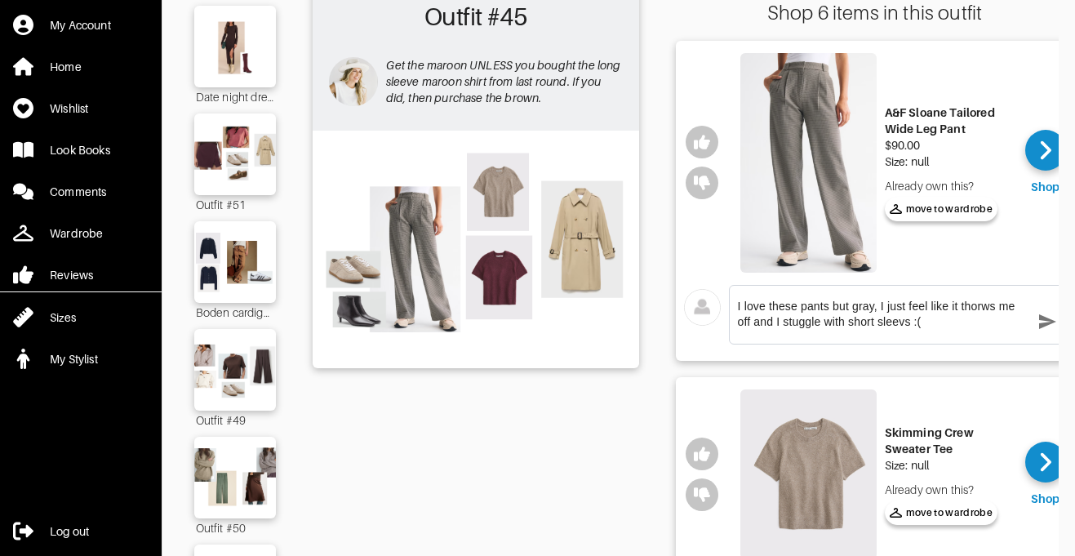
type textarea "I love these pants but gray, I just feel like it thorws me off and I stuggle wi…"
click at [1043, 317] on icon "button" at bounding box center [1047, 321] width 17 height 15
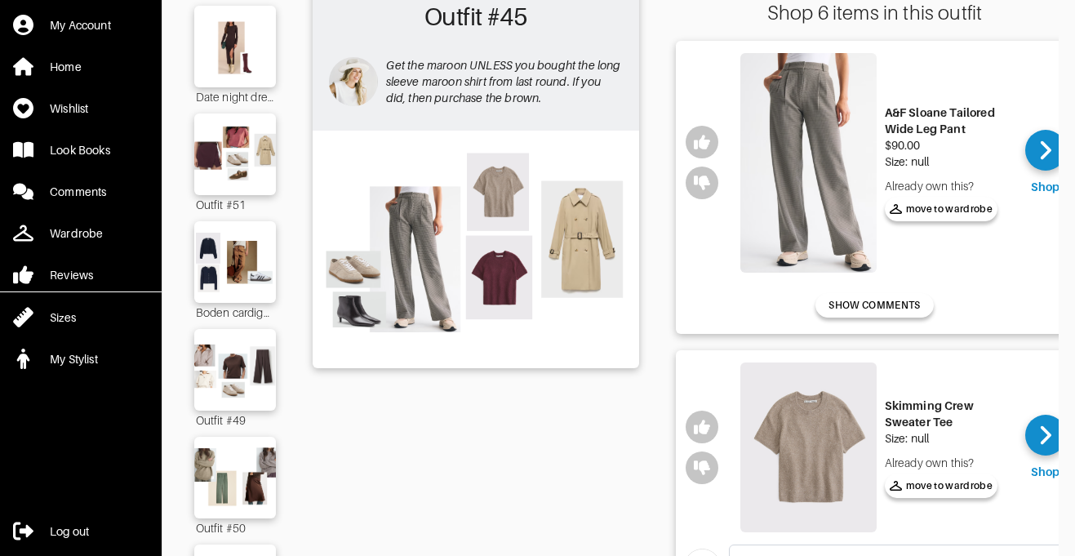
click at [810, 82] on img at bounding box center [808, 162] width 136 height 219
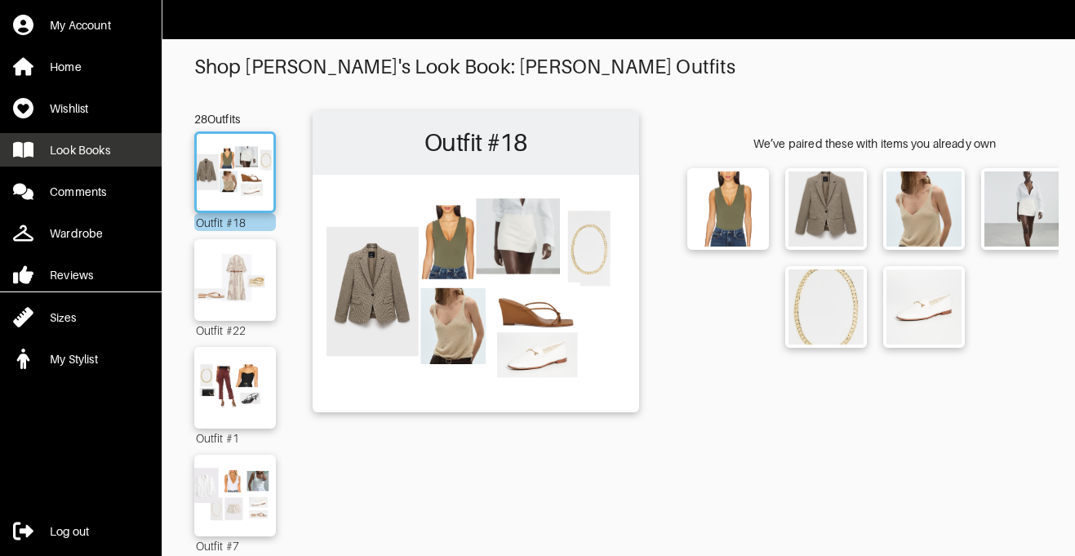
click at [93, 146] on div "Look Books" at bounding box center [80, 150] width 60 height 16
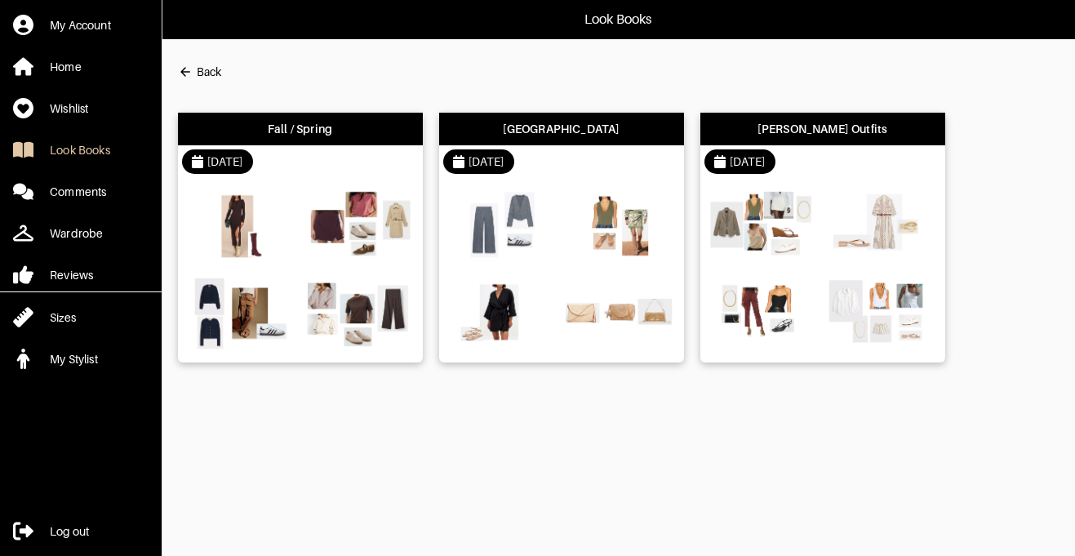
click at [487, 308] on img at bounding box center [502, 313] width 110 height 78
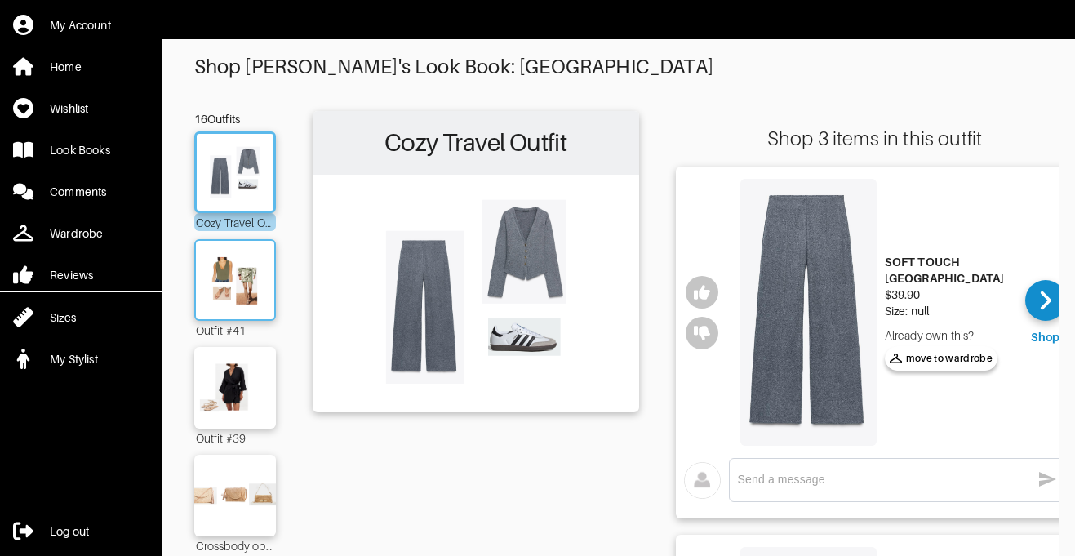
click at [242, 301] on img at bounding box center [235, 280] width 88 height 62
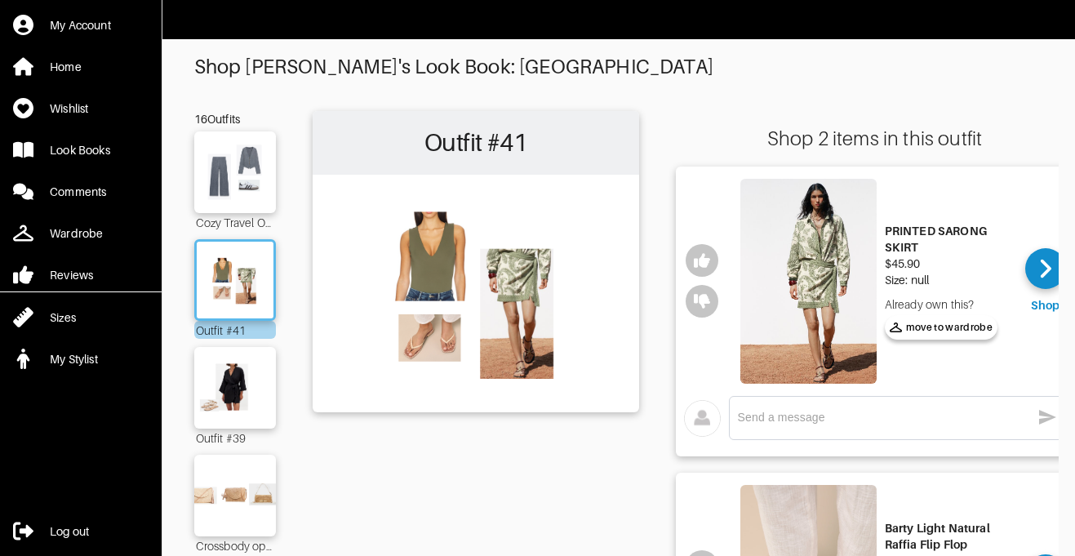
click at [240, 333] on div "Outfit #41" at bounding box center [235, 330] width 82 height 18
click at [239, 378] on img at bounding box center [235, 388] width 88 height 62
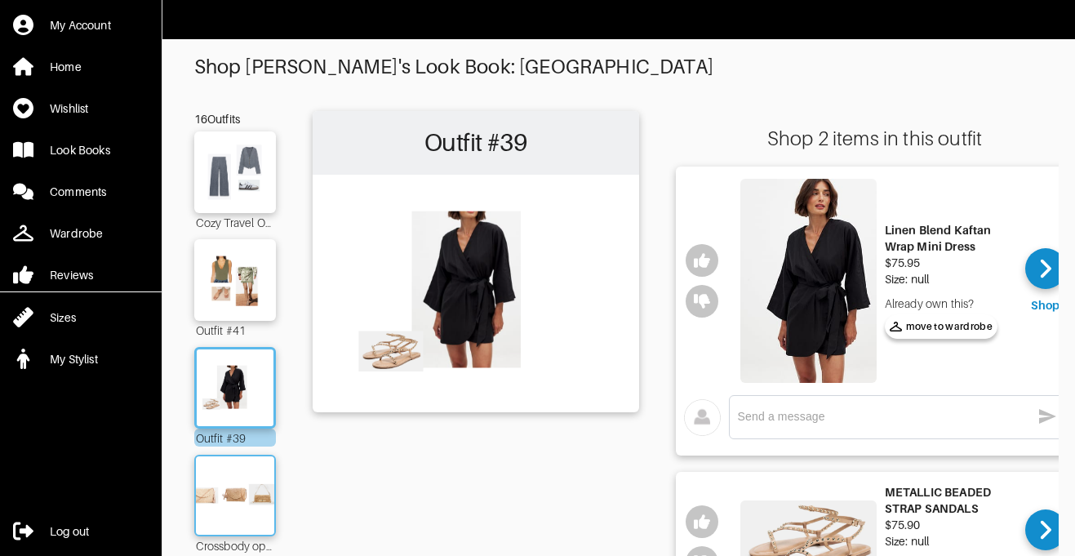
click at [237, 469] on img at bounding box center [235, 495] width 88 height 62
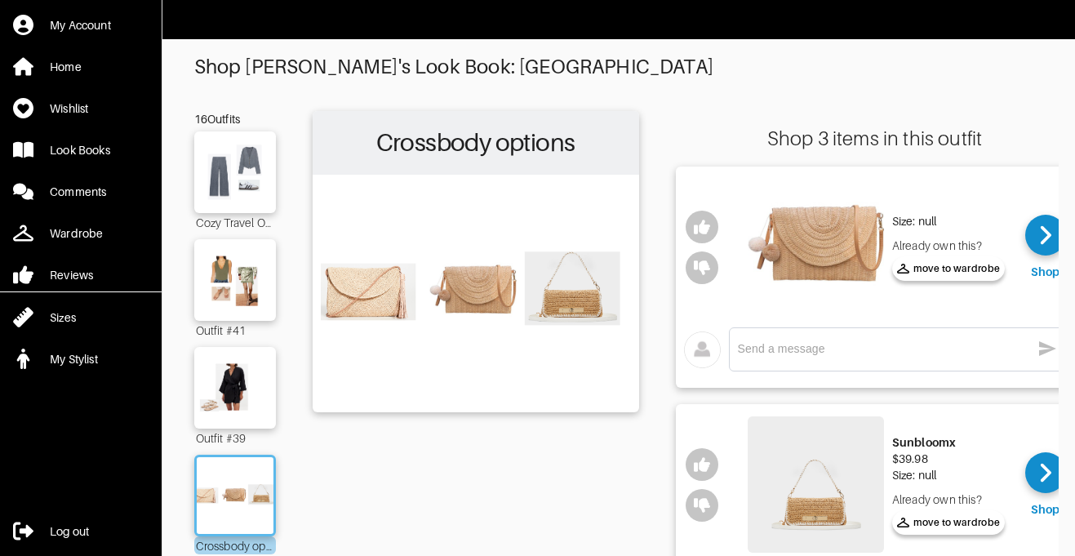
scroll to position [82, 0]
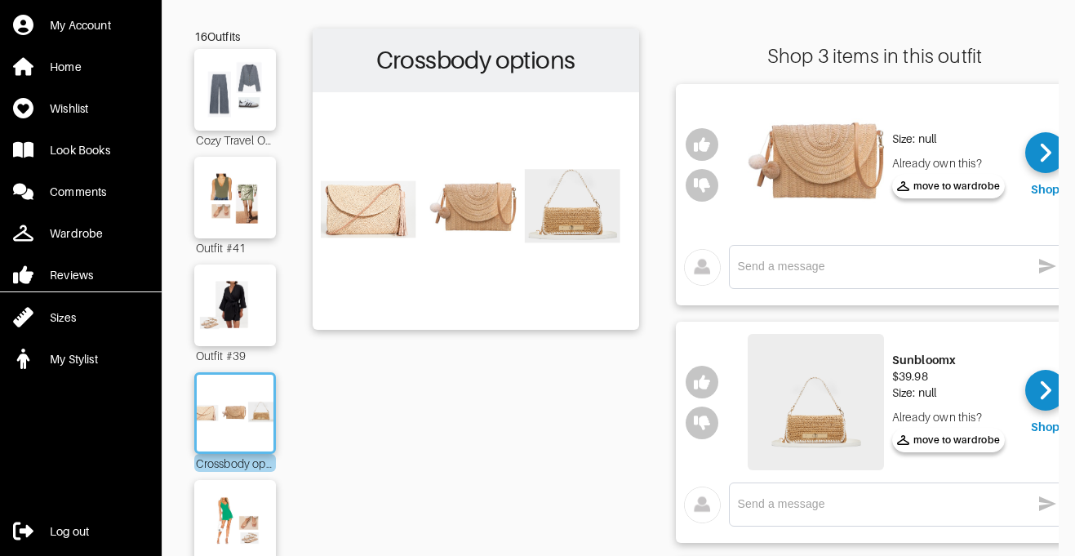
click at [823, 180] on img at bounding box center [815, 164] width 136 height 136
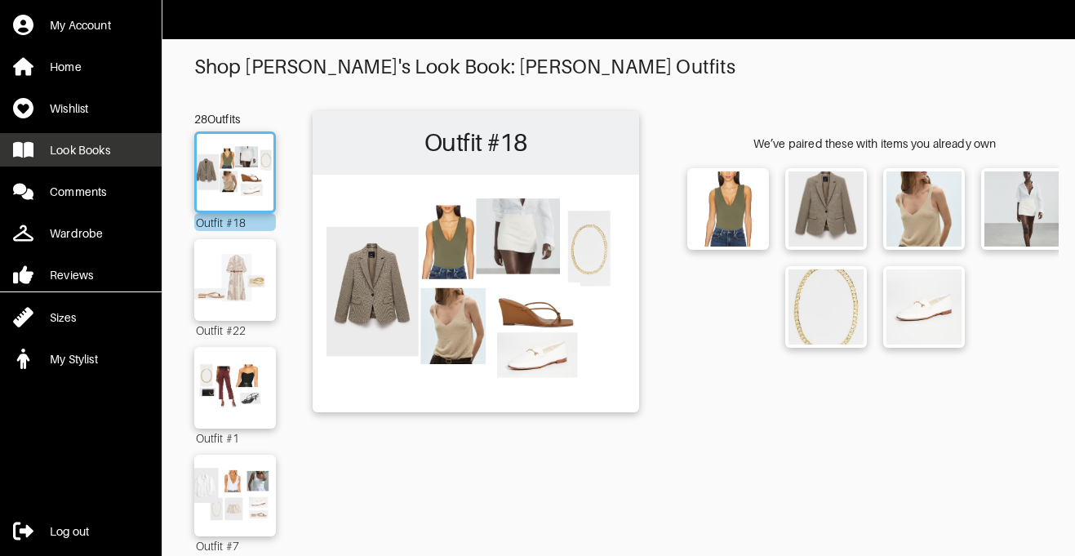
click at [90, 144] on div "Look Books" at bounding box center [80, 150] width 60 height 16
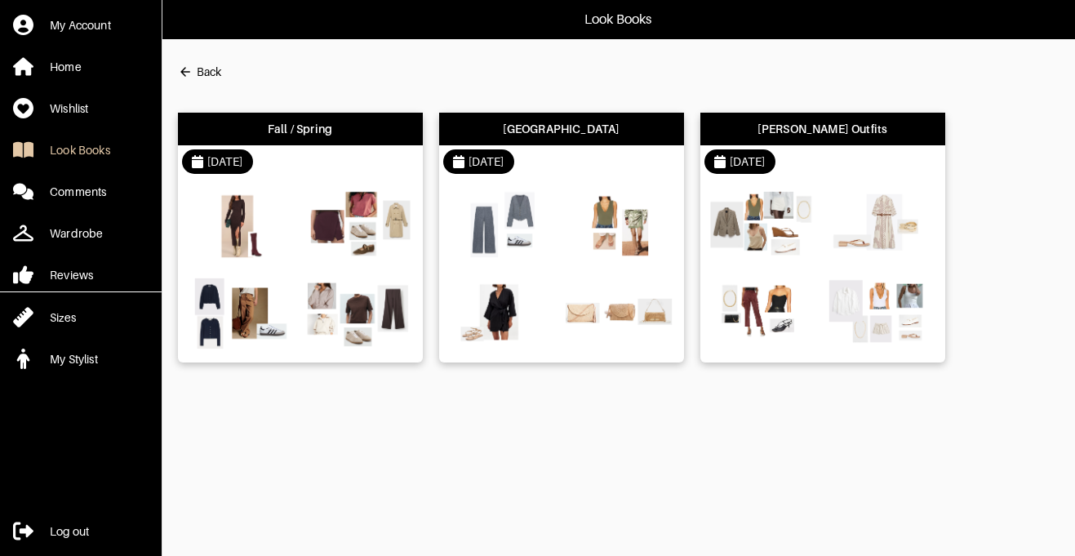
click at [250, 228] on img at bounding box center [241, 225] width 110 height 78
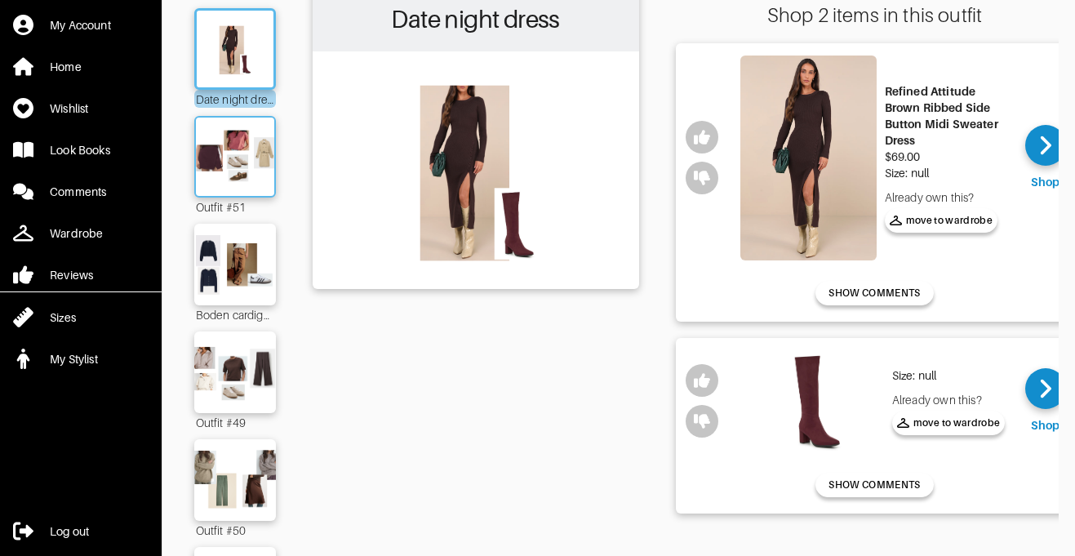
scroll to position [228, 0]
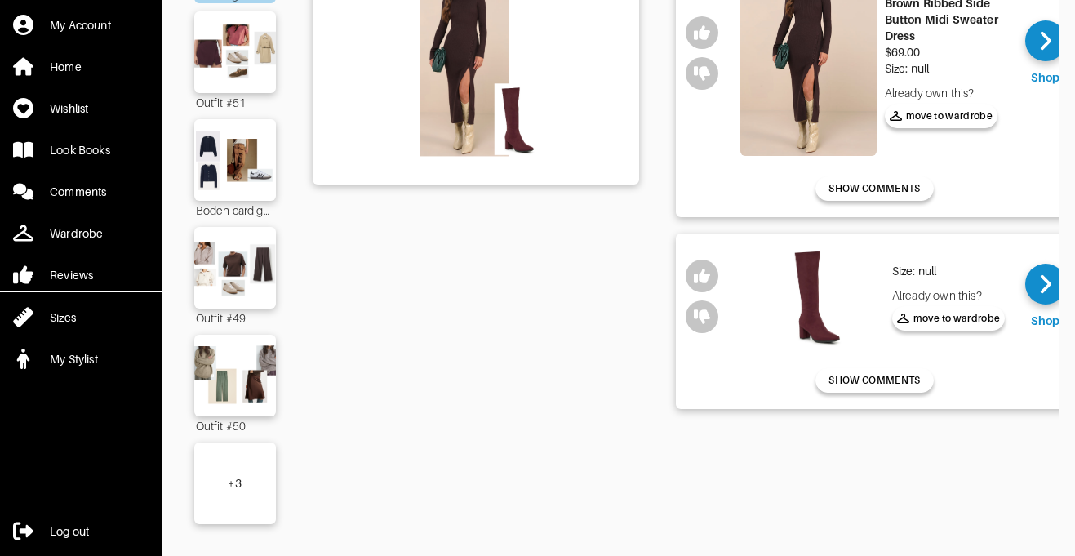
click at [237, 494] on div "+ 3" at bounding box center [235, 483] width 82 height 82
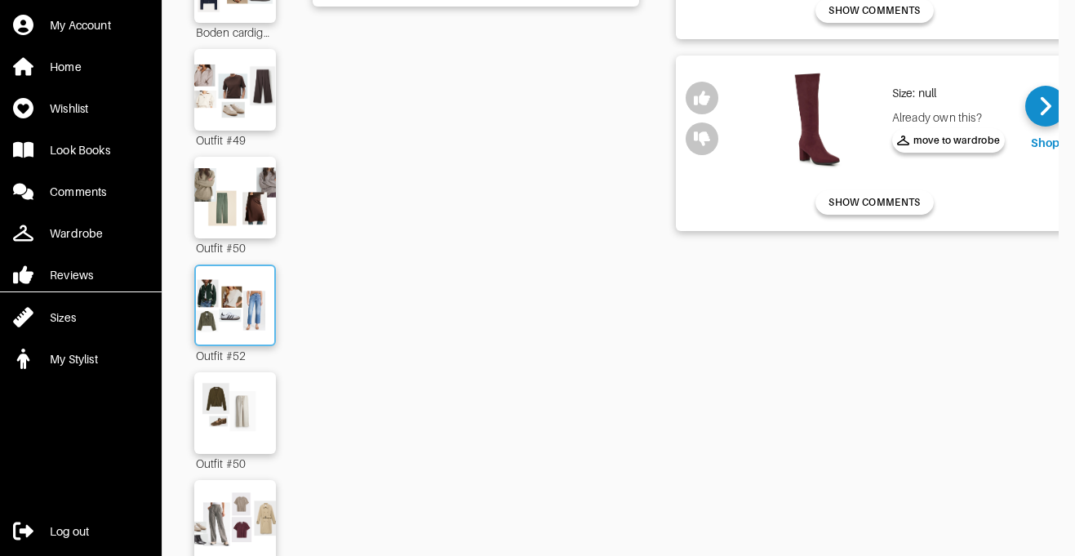
scroll to position [475, 0]
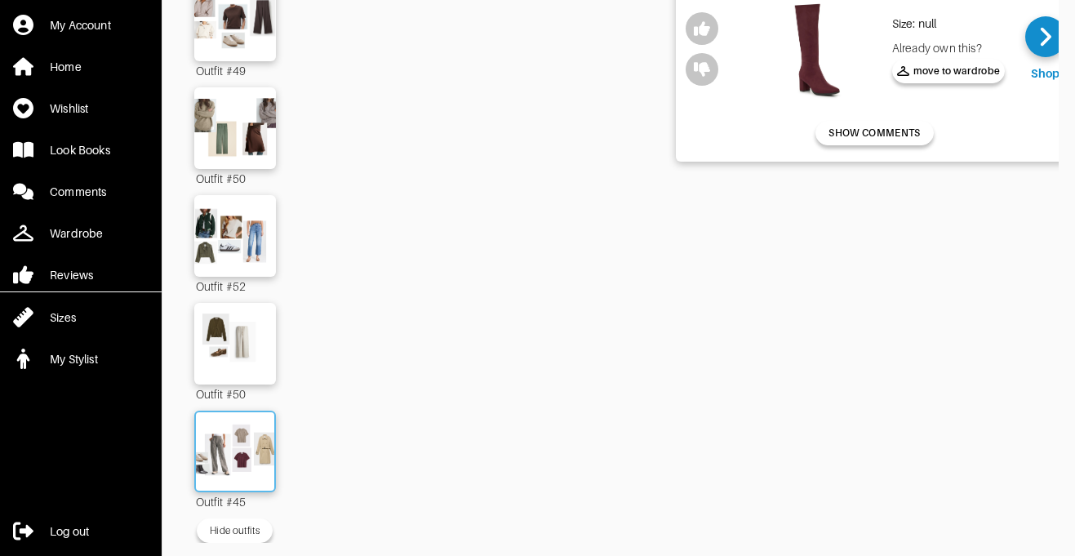
click at [238, 443] on img at bounding box center [235, 451] width 88 height 62
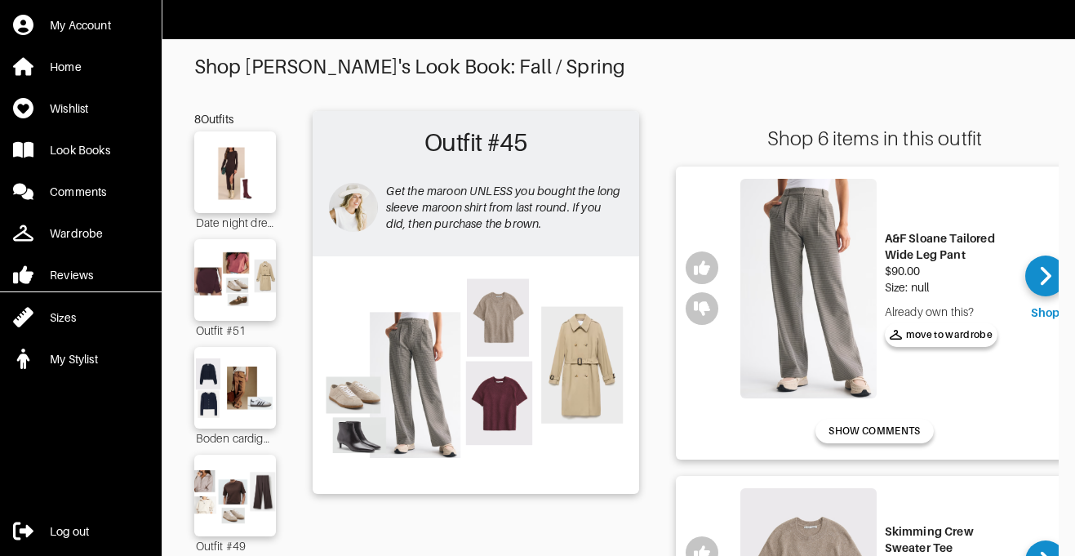
click at [789, 279] on img at bounding box center [808, 288] width 136 height 219
